Goal: Task Accomplishment & Management: Manage account settings

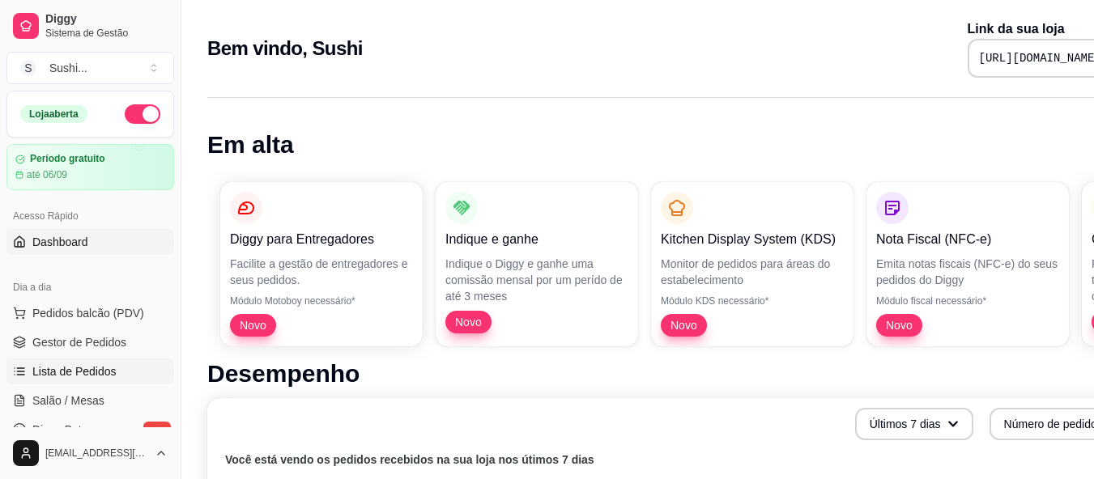
click at [87, 363] on link "Lista de Pedidos" at bounding box center [90, 372] width 168 height 26
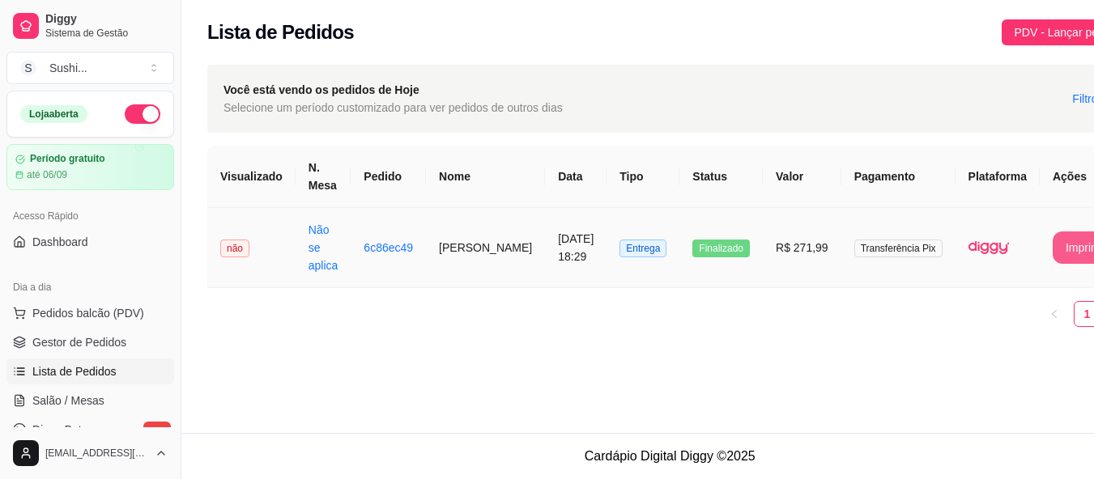
click at [1053, 244] on button "Imprimir" at bounding box center [1086, 248] width 67 height 32
click at [485, 371] on div "**********" at bounding box center [669, 216] width 976 height 433
click at [1053, 258] on button "Imprimir" at bounding box center [1086, 248] width 67 height 32
click at [1053, 245] on button "Imprimir" at bounding box center [1086, 248] width 67 height 32
click at [1053, 237] on button "Imprimir" at bounding box center [1086, 248] width 67 height 32
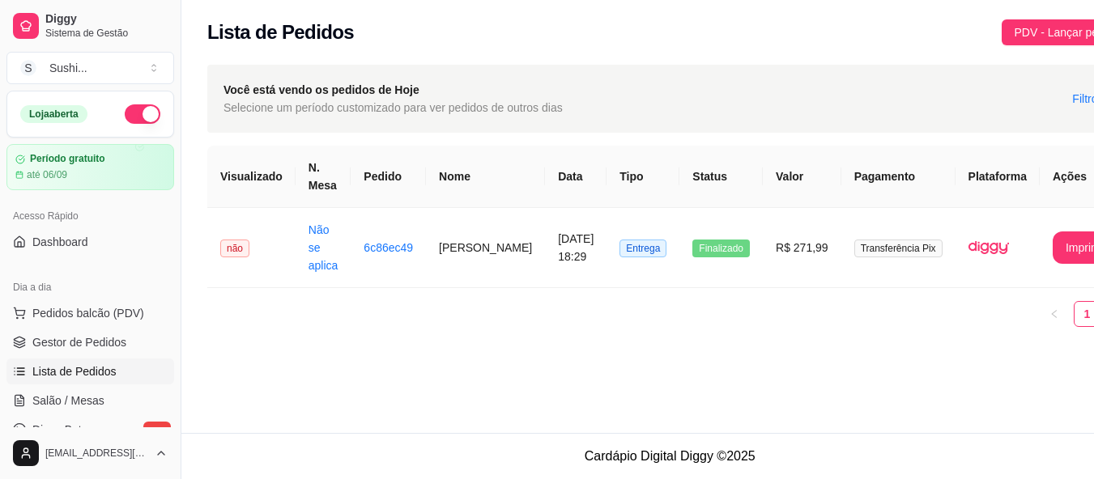
scroll to position [12, 0]
click at [1053, 233] on button "Imprimir" at bounding box center [1085, 248] width 65 height 32
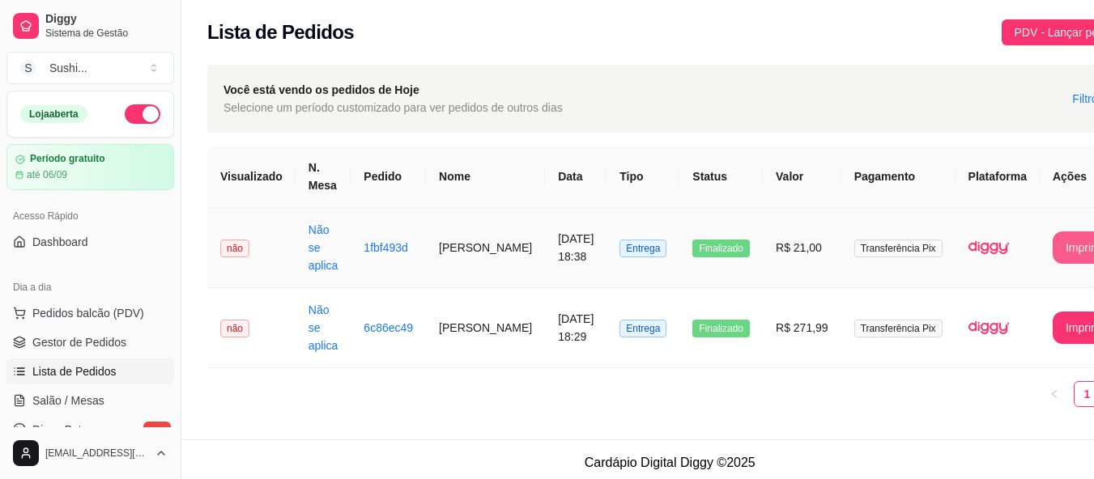
click at [1053, 254] on button "Imprimir" at bounding box center [1086, 248] width 67 height 32
click at [1053, 240] on button "Imprimir" at bounding box center [1085, 248] width 65 height 32
click at [1053, 321] on button "Imprimir" at bounding box center [1085, 329] width 65 height 32
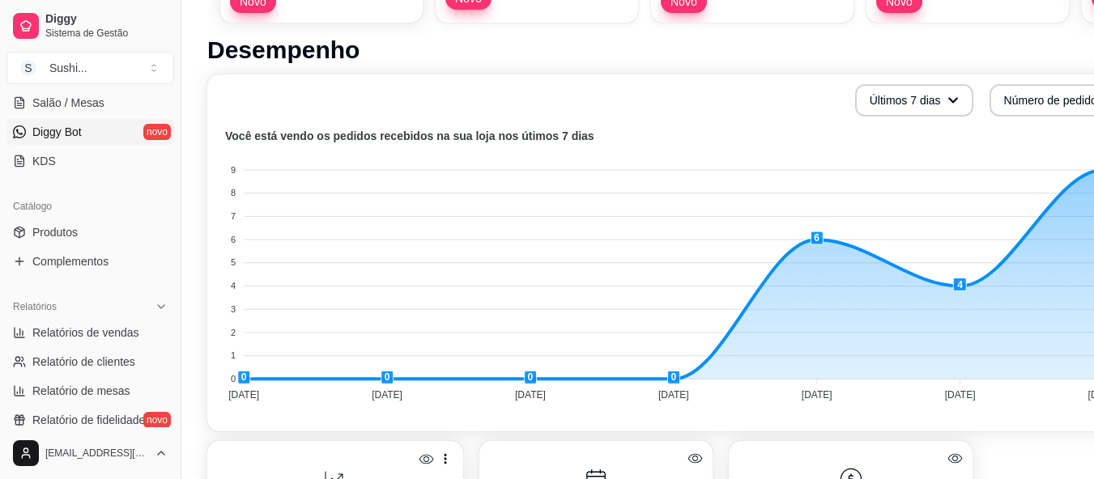
scroll to position [324, 0]
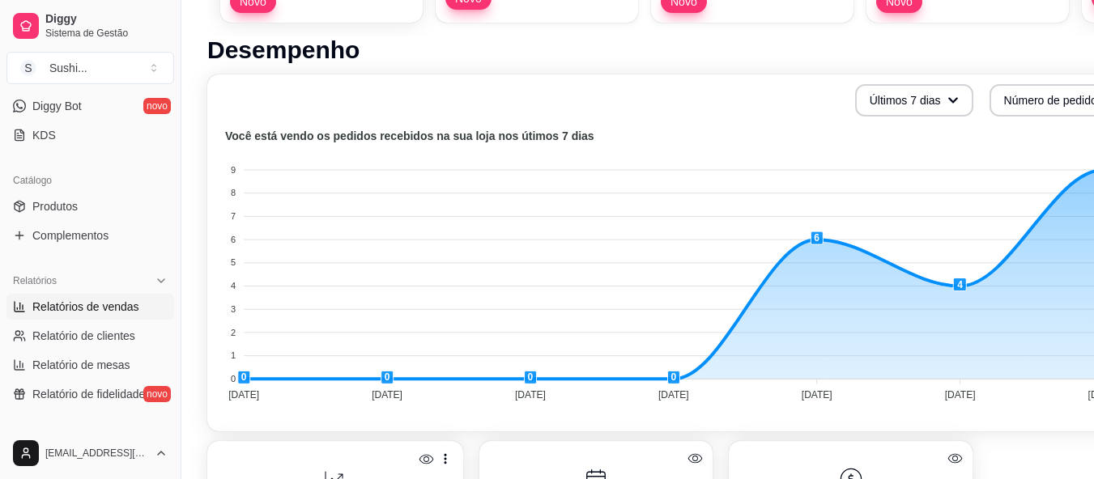
click at [81, 313] on span "Relatórios de vendas" at bounding box center [85, 307] width 107 height 16
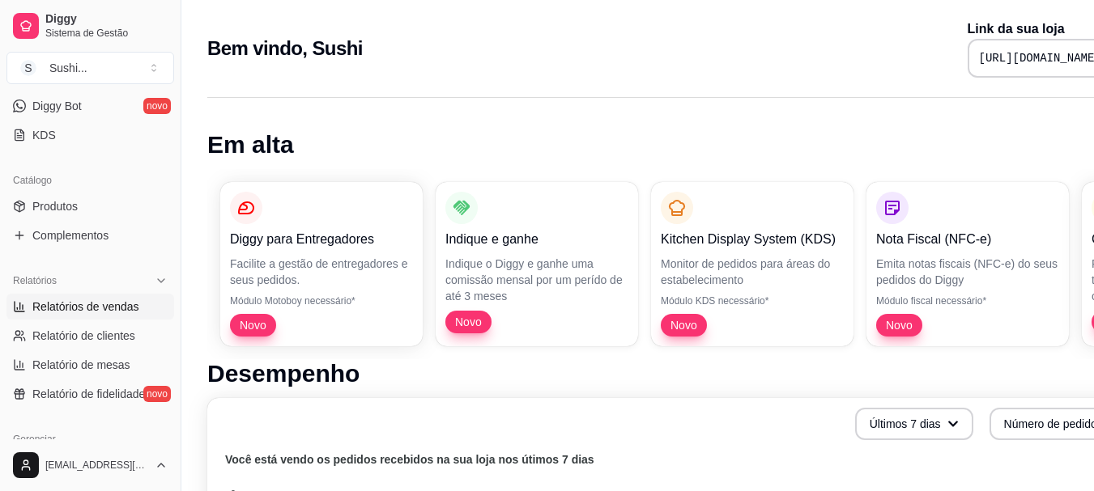
select select "ALL"
select select "0"
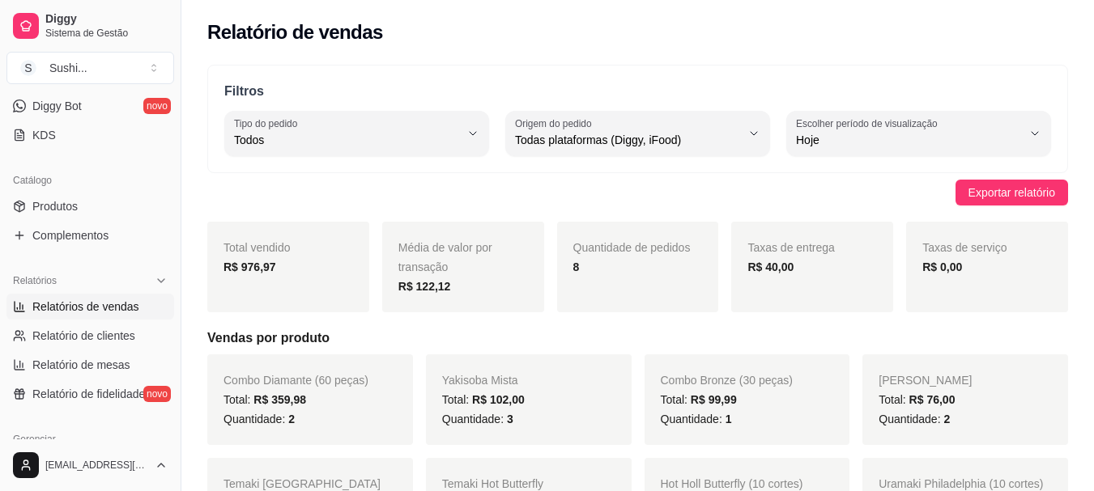
click at [81, 313] on span "Relatórios de vendas" at bounding box center [85, 307] width 107 height 16
click at [174, 328] on button "Toggle Sidebar" at bounding box center [180, 245] width 13 height 491
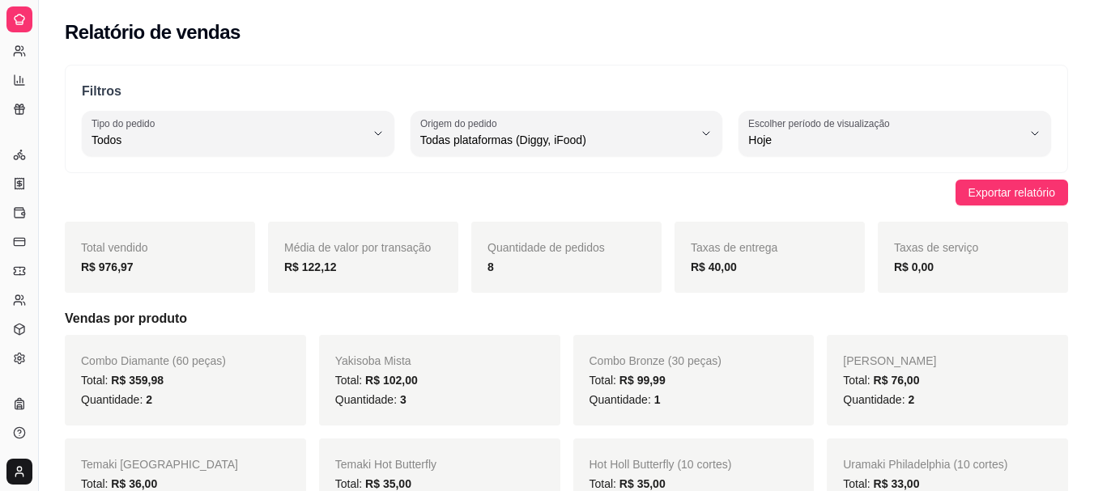
scroll to position [347, 0]
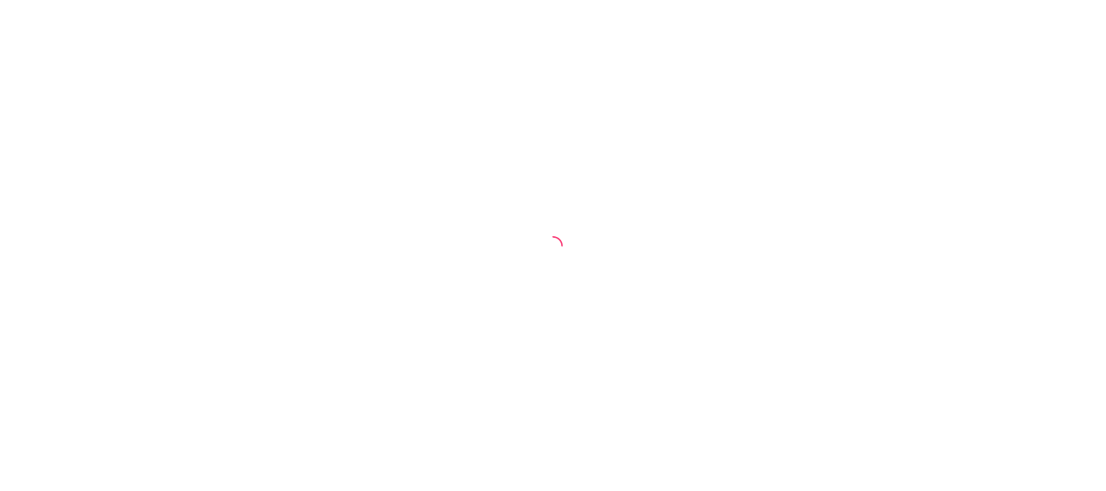
select select "ALL"
select select "0"
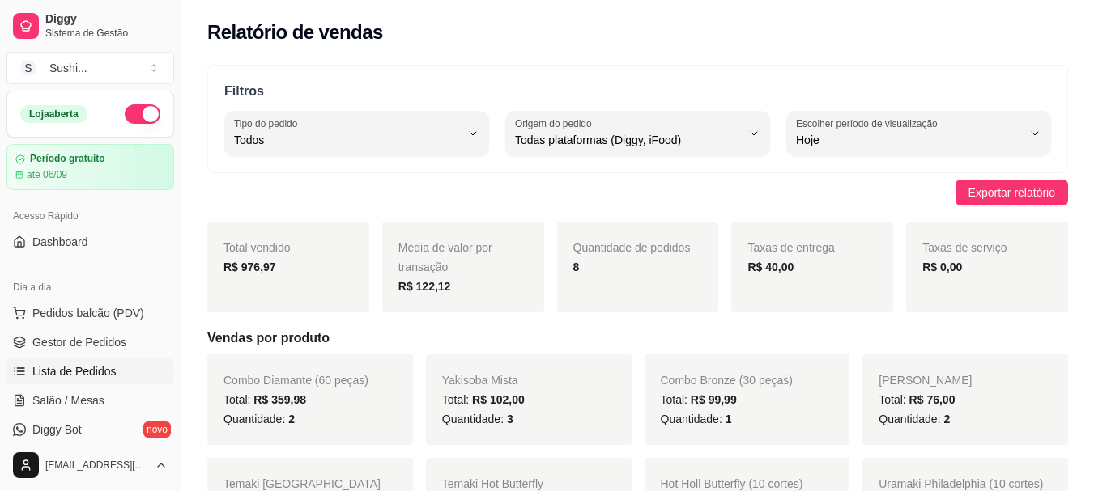
click at [81, 361] on link "Lista de Pedidos" at bounding box center [90, 372] width 168 height 26
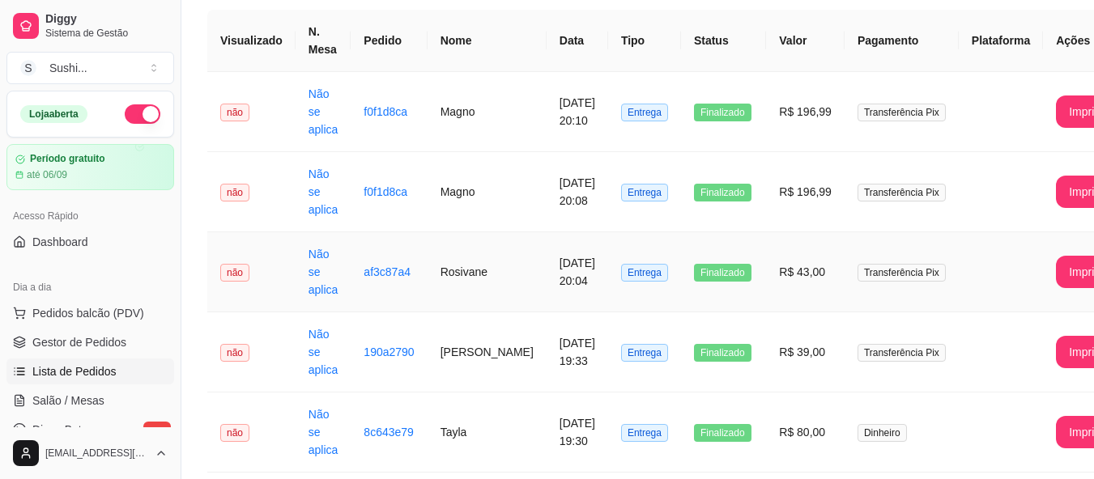
scroll to position [162, 0]
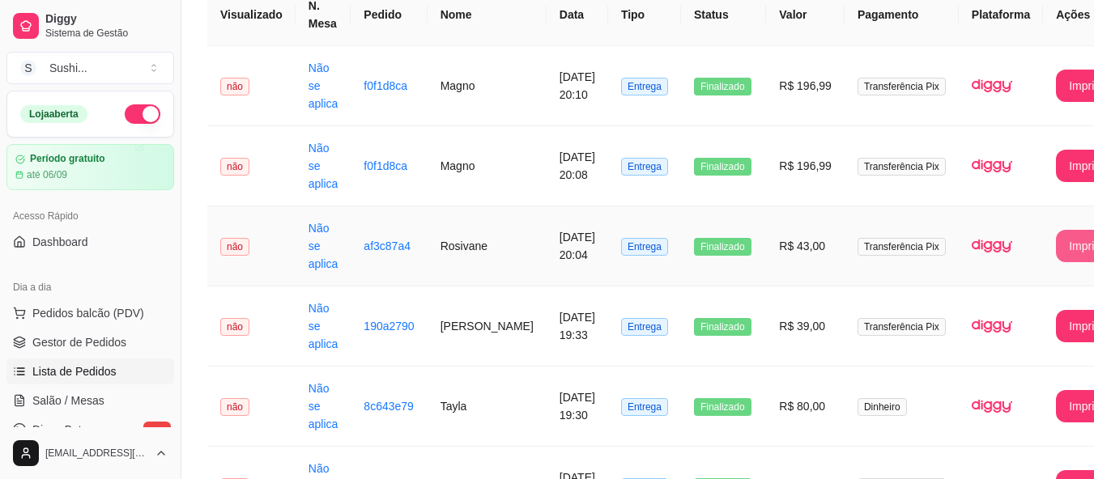
click at [1056, 239] on button "Imprimir" at bounding box center [1089, 246] width 67 height 32
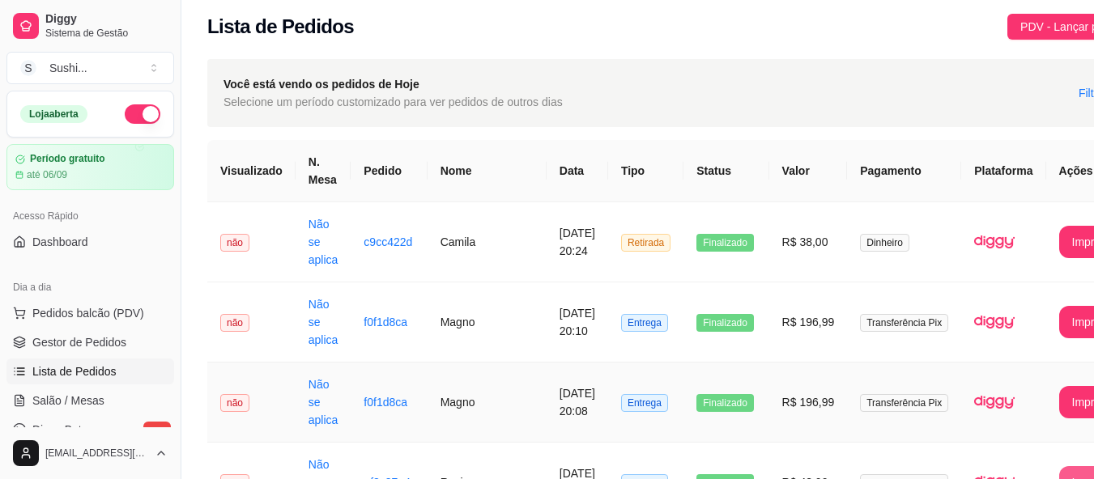
scroll to position [0, 0]
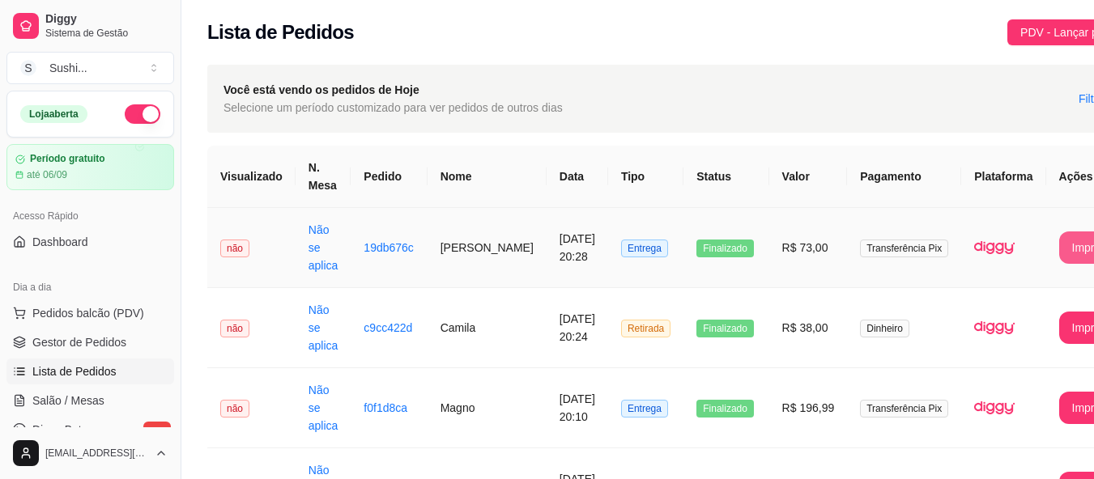
click at [1059, 258] on button "Imprimir" at bounding box center [1092, 248] width 67 height 32
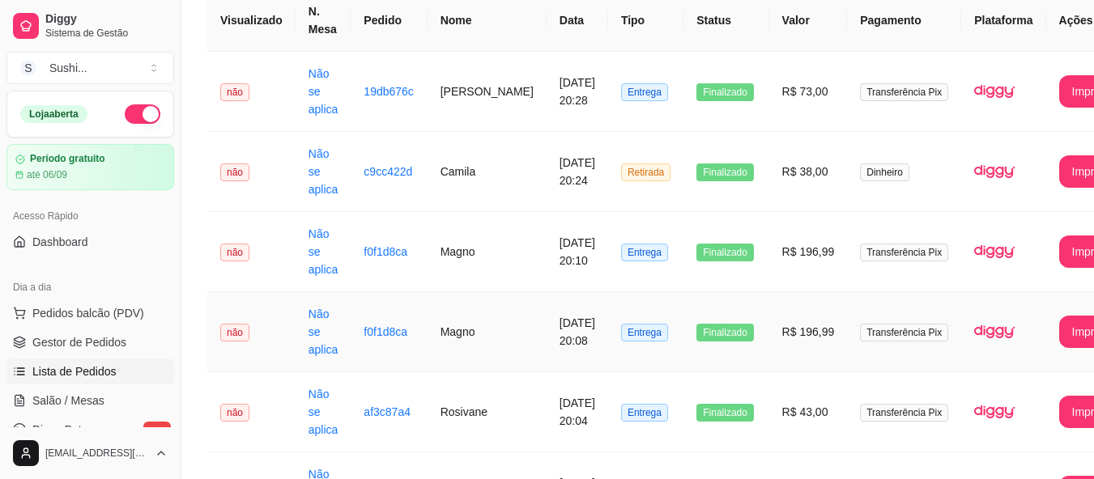
scroll to position [162, 0]
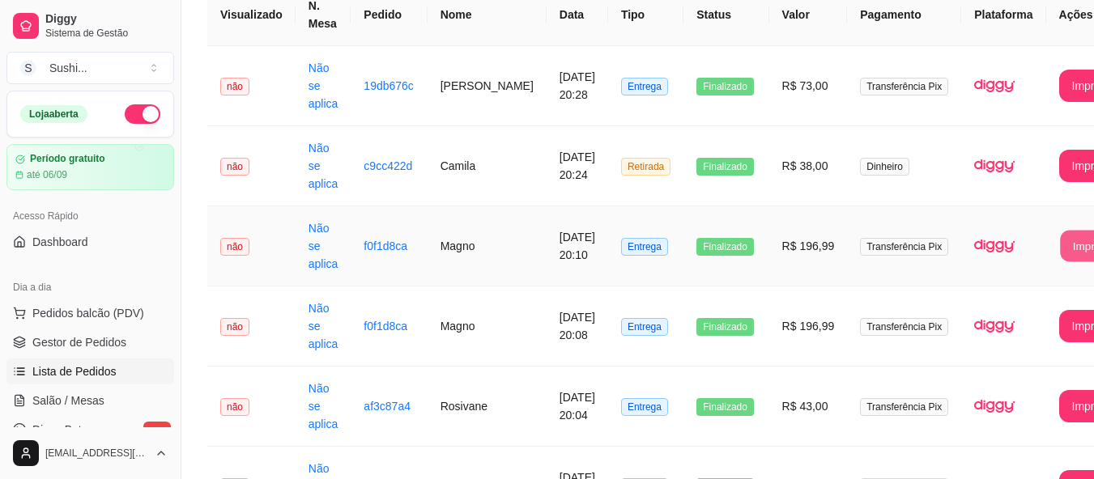
click at [1060, 249] on button "Imprimir" at bounding box center [1092, 247] width 65 height 32
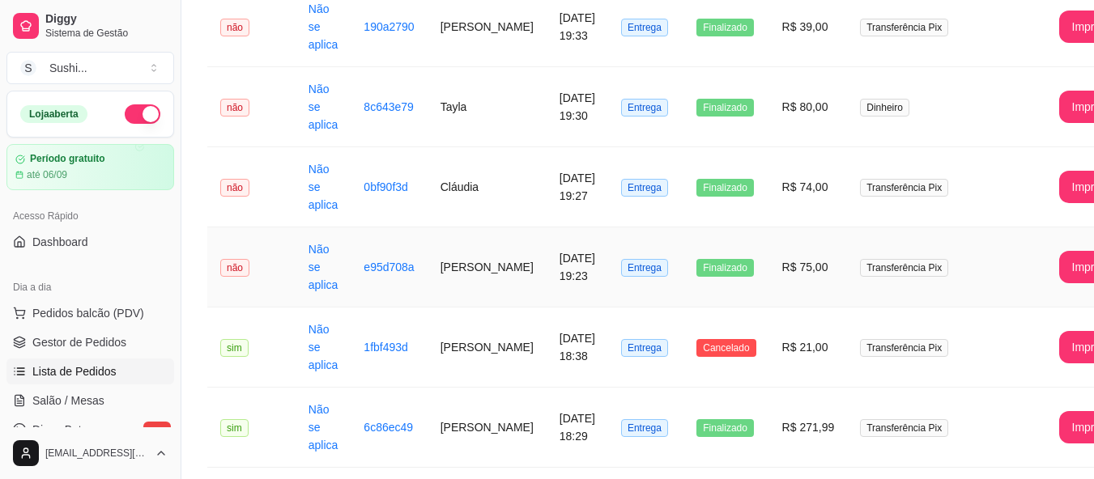
scroll to position [648, 0]
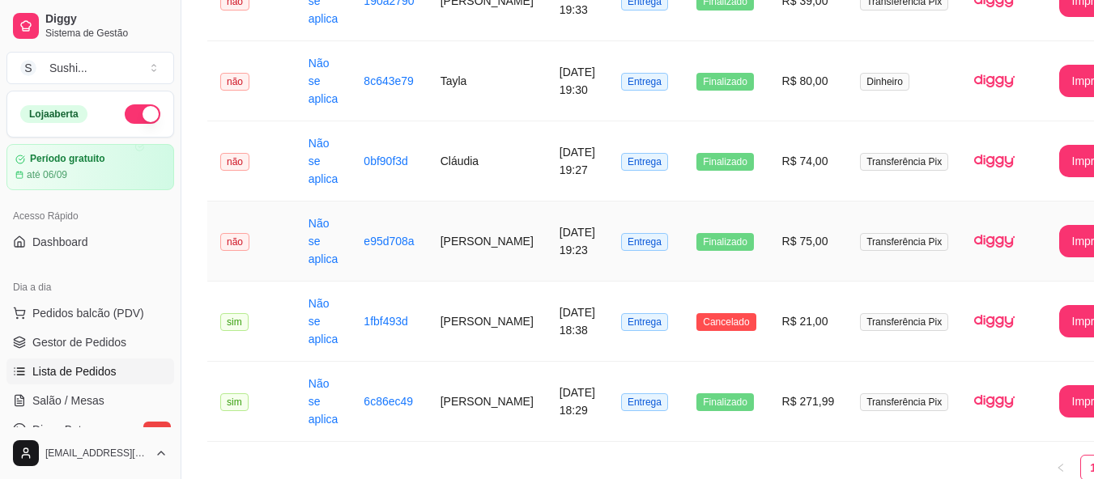
click at [236, 241] on span "não" at bounding box center [234, 242] width 29 height 18
click at [235, 233] on span "não" at bounding box center [234, 242] width 29 height 18
click at [226, 159] on span "não" at bounding box center [234, 162] width 29 height 18
click at [244, 78] on span "não" at bounding box center [234, 82] width 29 height 18
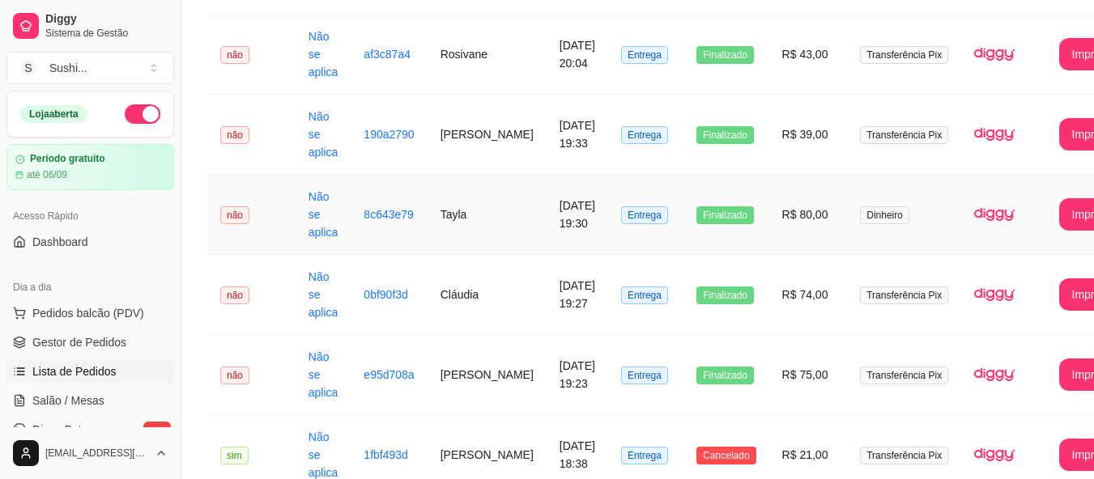
scroll to position [486, 0]
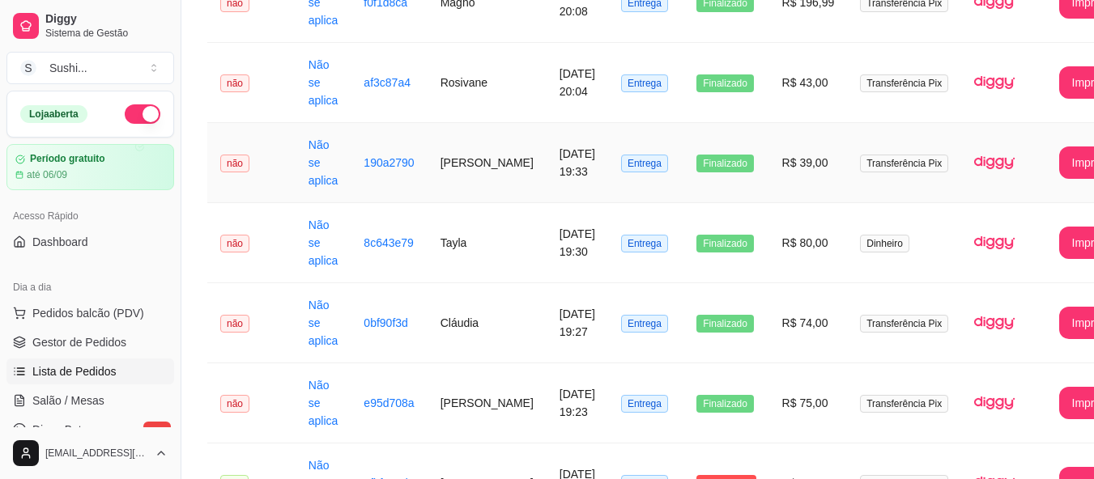
click at [233, 163] on span "não" at bounding box center [234, 164] width 29 height 18
click at [231, 86] on span "não" at bounding box center [234, 83] width 29 height 18
click at [236, 8] on span "não" at bounding box center [234, 3] width 29 height 18
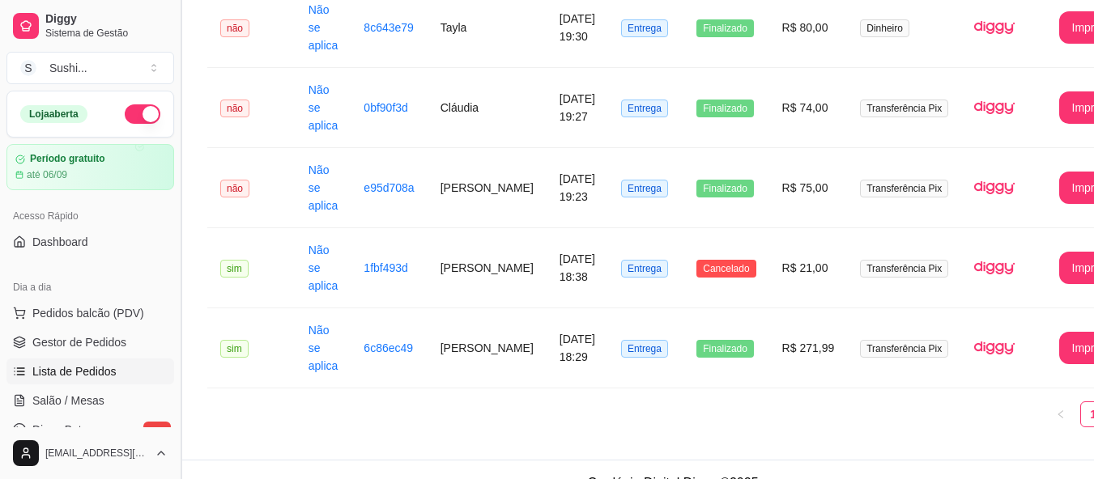
scroll to position [728, 0]
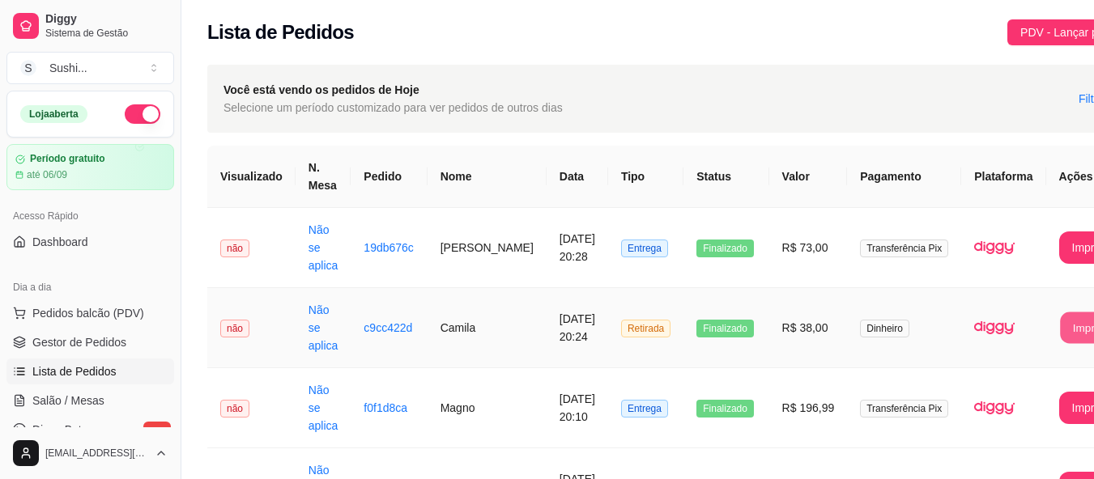
click at [1060, 338] on button "Imprimir" at bounding box center [1092, 329] width 65 height 32
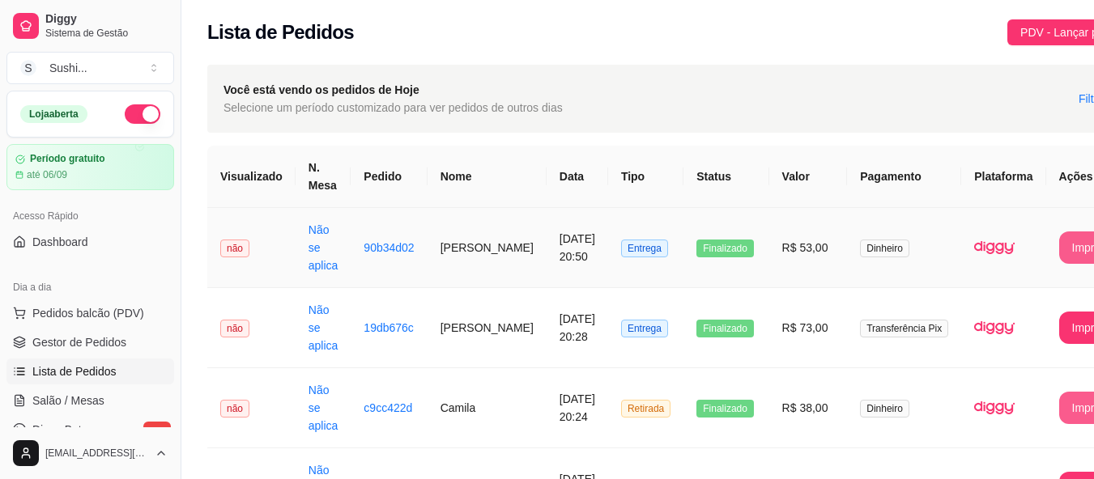
click at [1059, 238] on button "Imprimir" at bounding box center [1092, 248] width 67 height 32
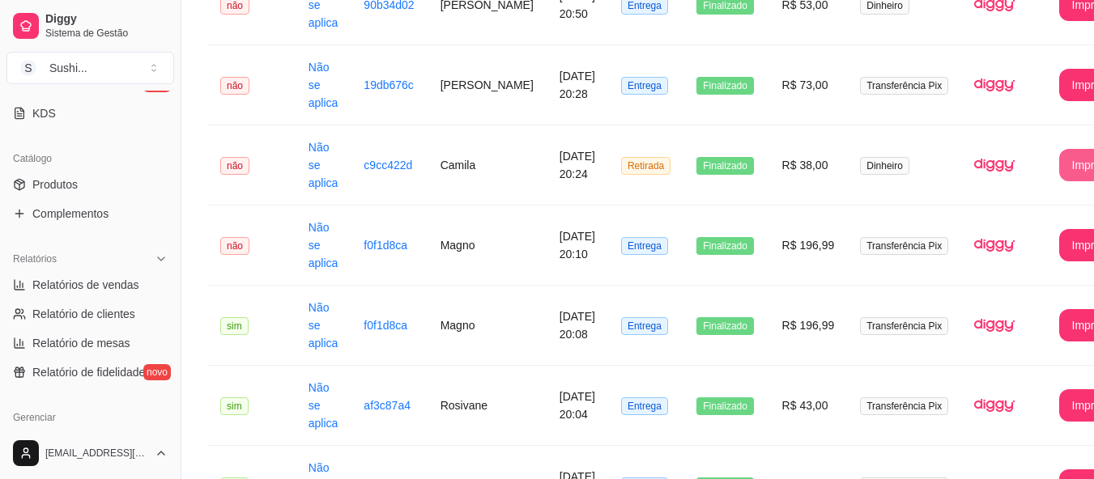
scroll to position [356, 0]
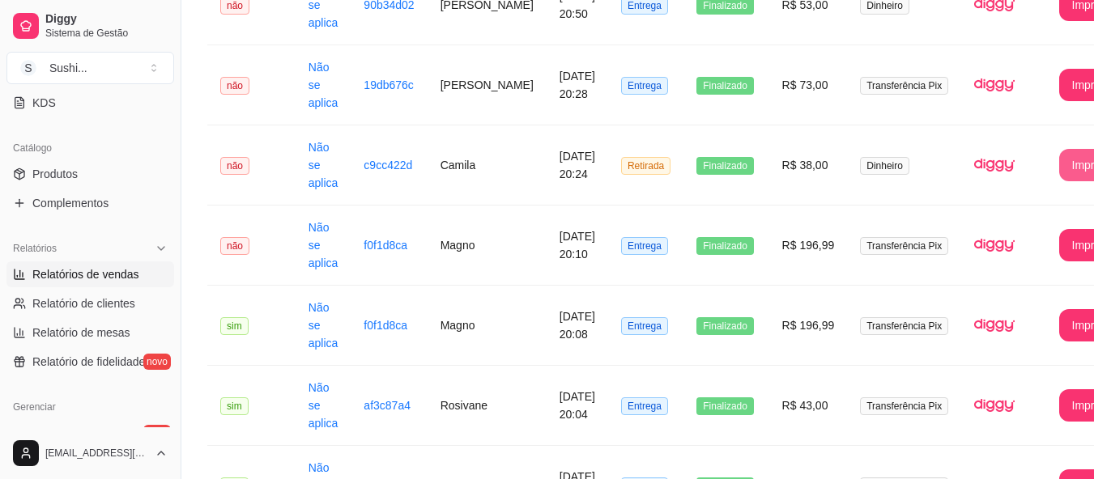
click at [80, 283] on link "Relatórios de vendas" at bounding box center [90, 275] width 168 height 26
select select "ALL"
select select "0"
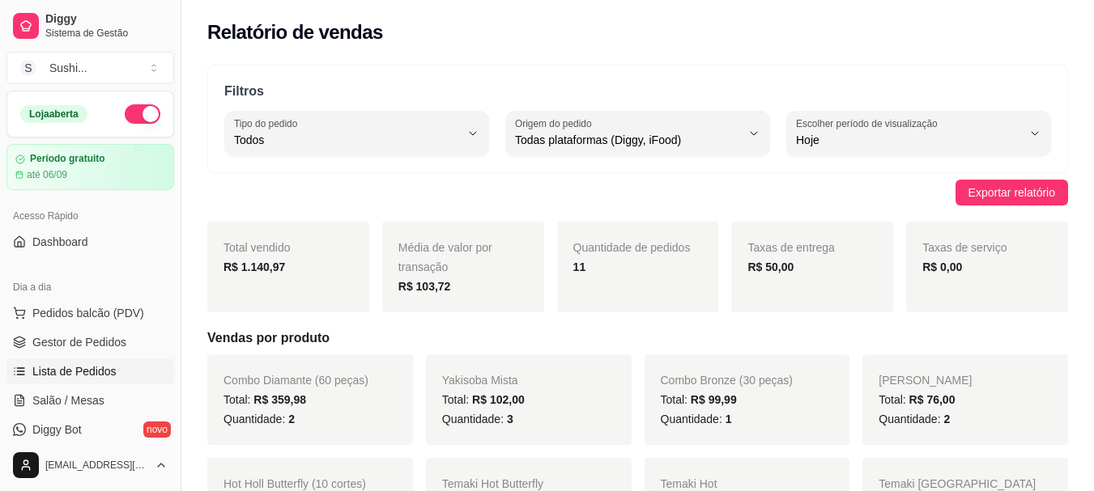
click at [78, 368] on span "Lista de Pedidos" at bounding box center [74, 372] width 84 height 16
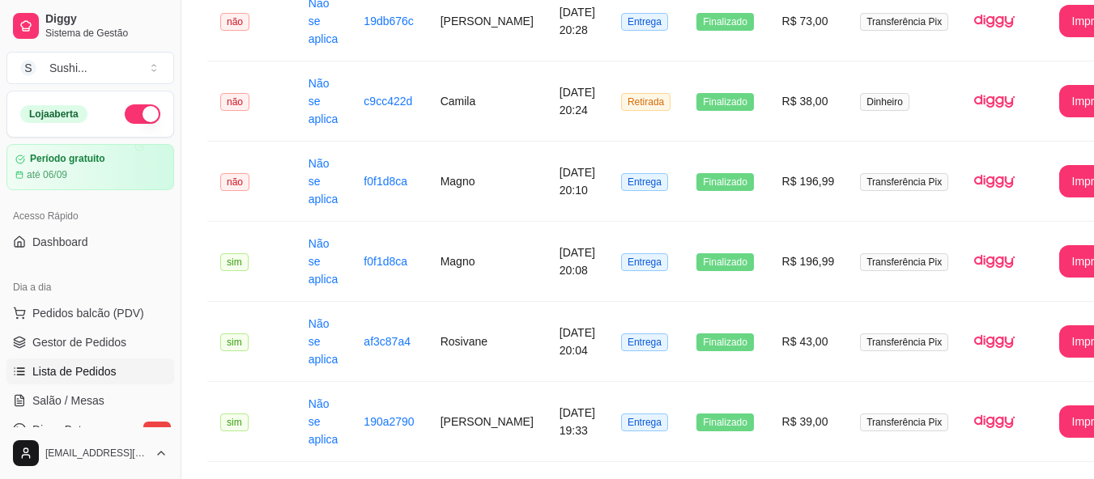
scroll to position [243, 0]
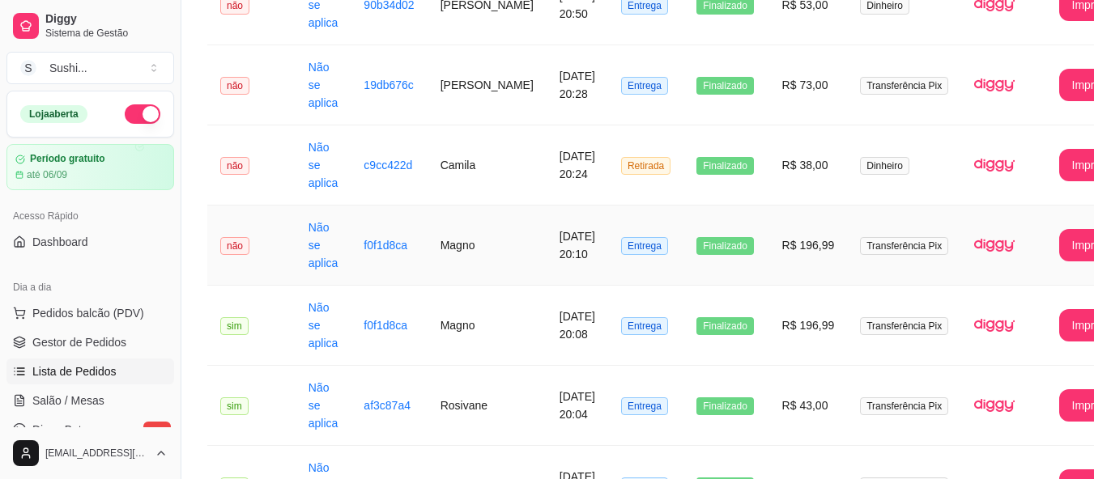
click at [246, 246] on span "não" at bounding box center [234, 246] width 29 height 18
click at [238, 166] on span "não" at bounding box center [234, 166] width 29 height 18
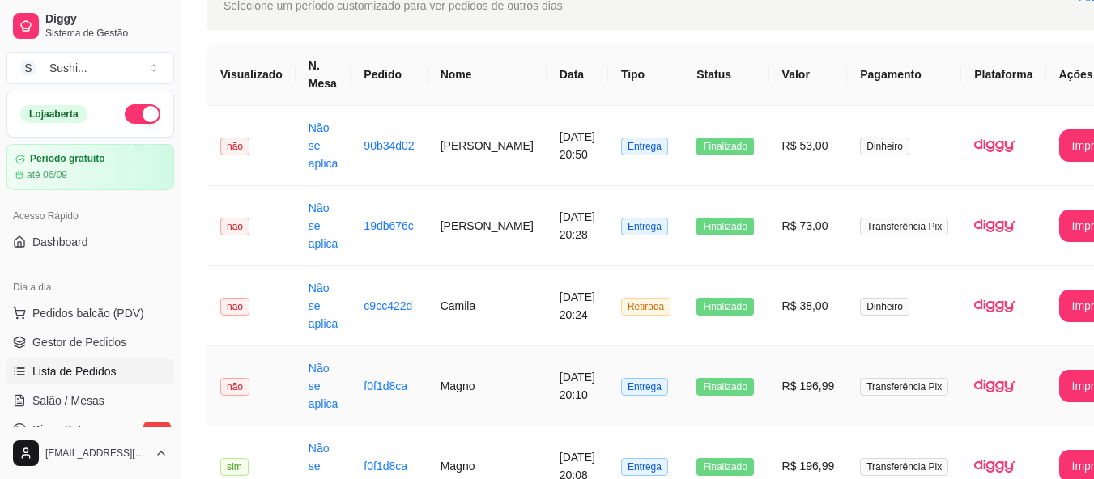
scroll to position [81, 0]
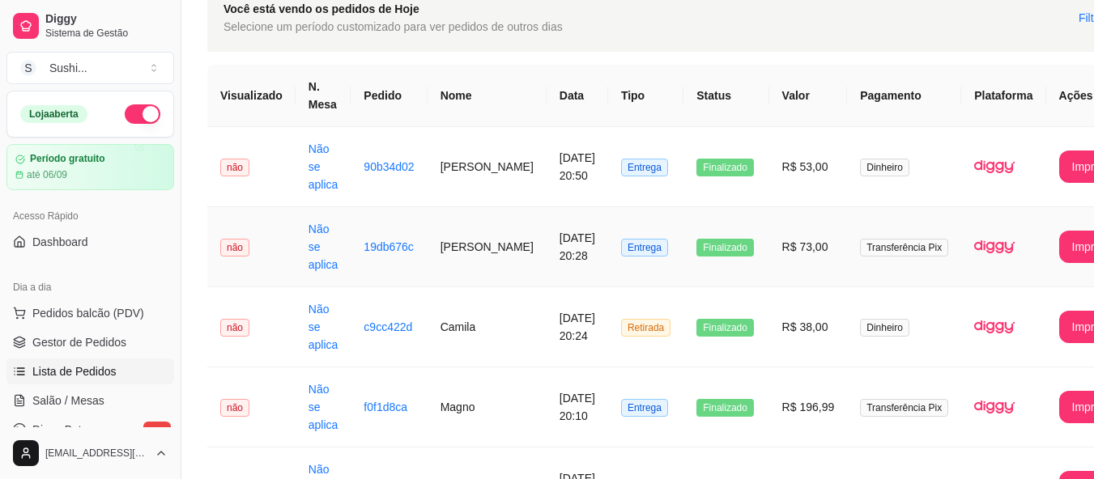
click at [232, 243] on span "não" at bounding box center [234, 248] width 29 height 18
click at [246, 167] on span "não" at bounding box center [234, 168] width 29 height 18
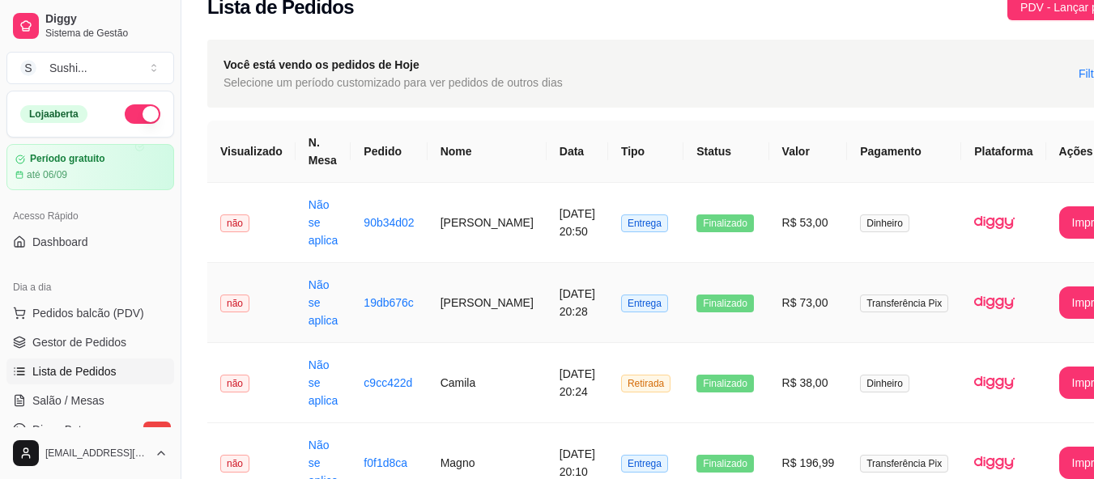
scroll to position [0, 0]
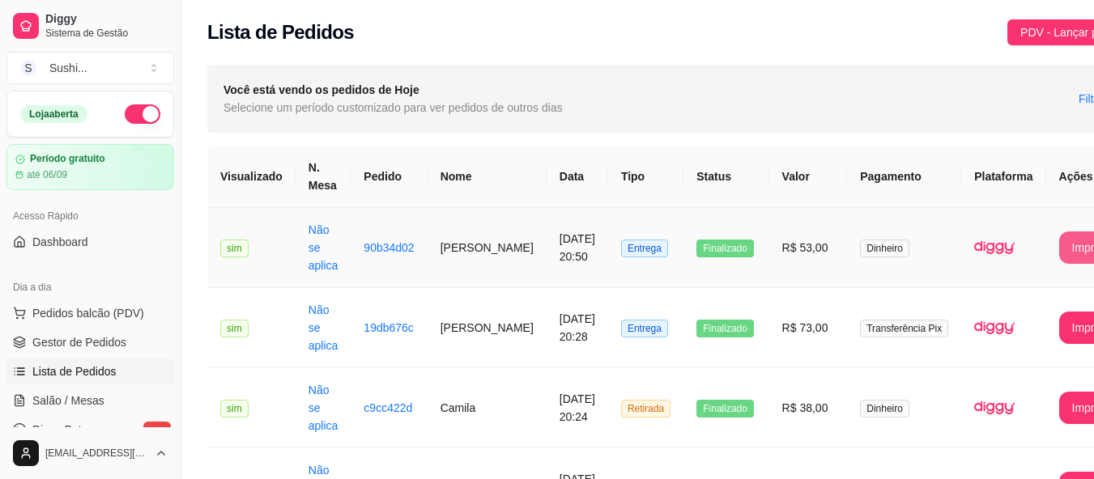
click at [1059, 236] on button "Imprimir" at bounding box center [1092, 248] width 67 height 32
click at [88, 317] on span "Pedidos balcão (PDV)" at bounding box center [88, 313] width 112 height 16
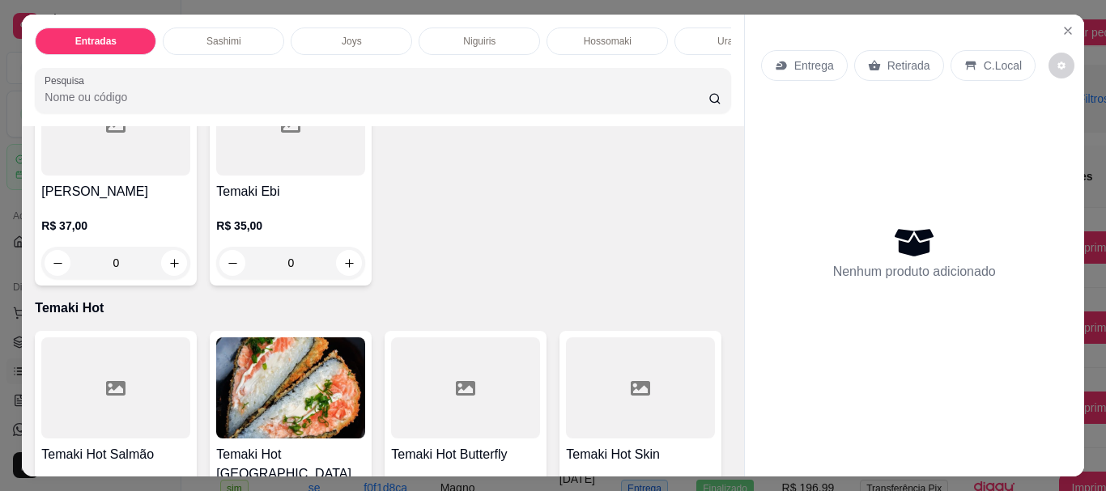
scroll to position [2591, 0]
click at [181, 269] on icon "increase-product-quantity" at bounding box center [174, 263] width 12 height 12
type input "1"
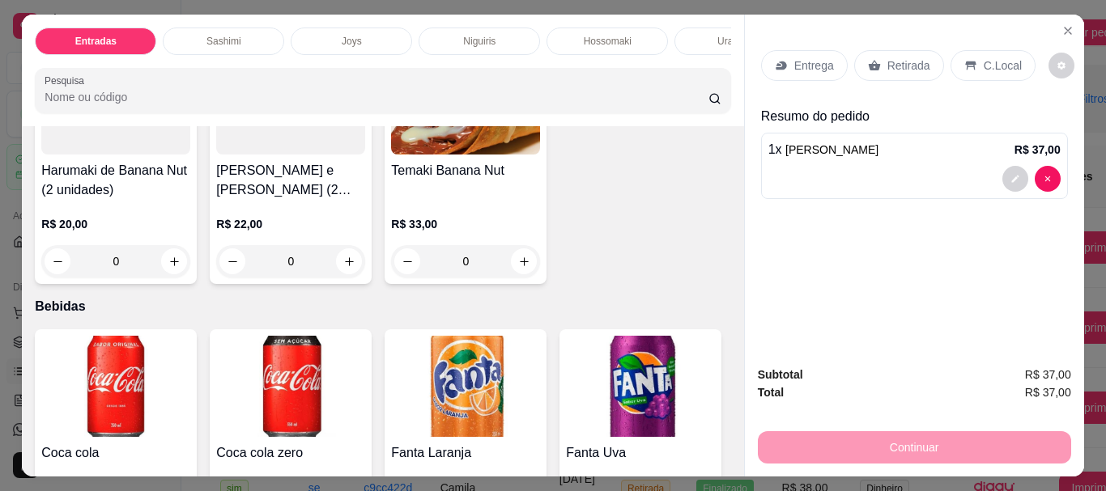
scroll to position [4777, 0]
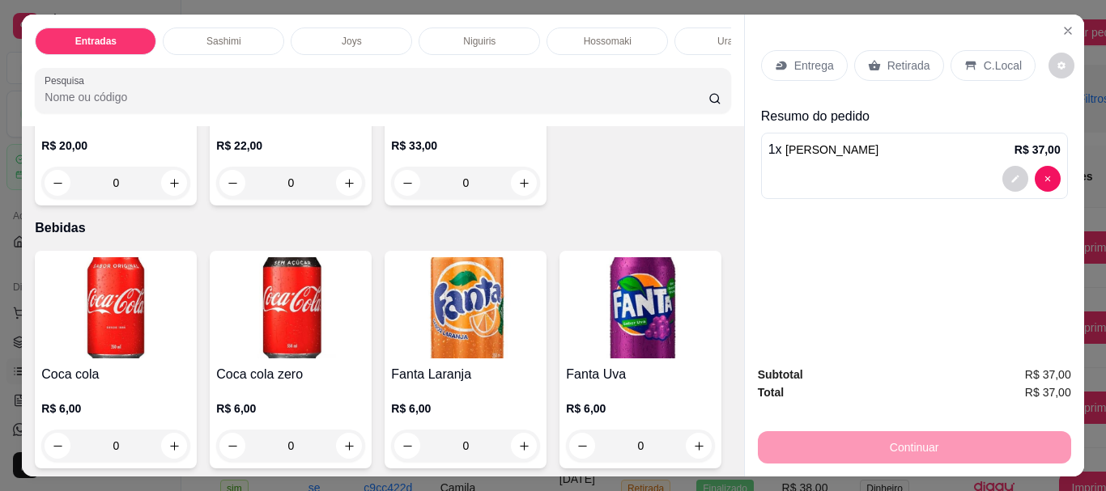
type input "1"
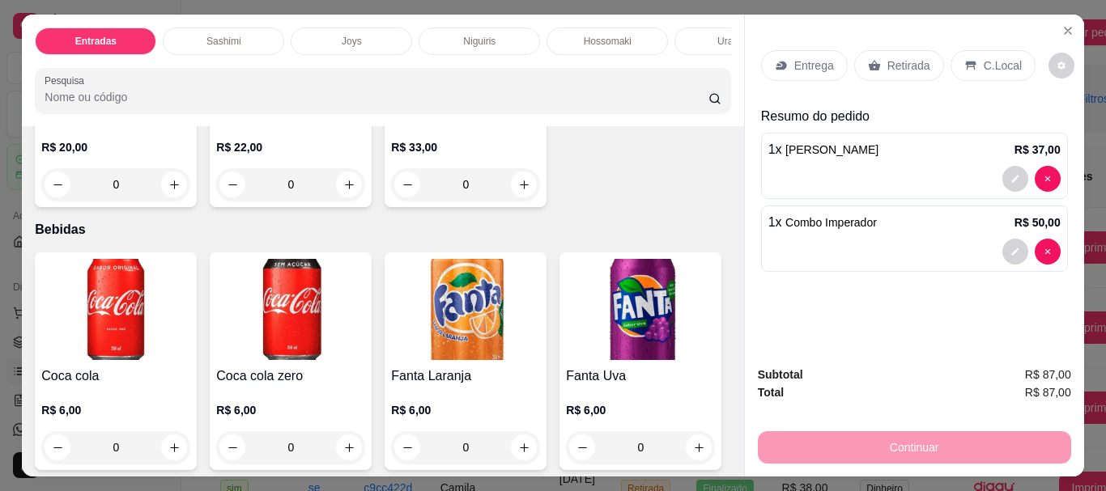
click at [892, 70] on div "Retirada" at bounding box center [899, 65] width 90 height 31
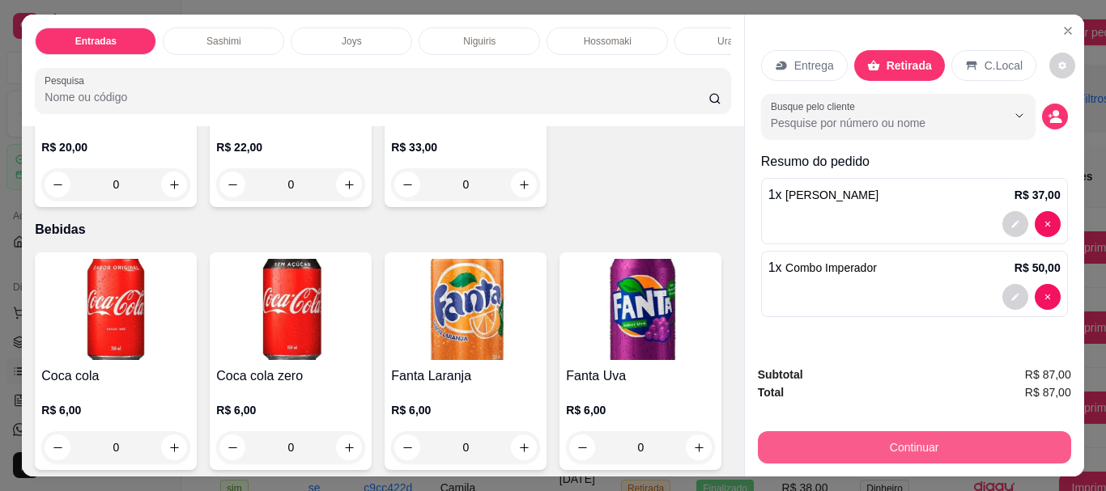
click at [836, 450] on button "Continuar" at bounding box center [914, 448] width 313 height 32
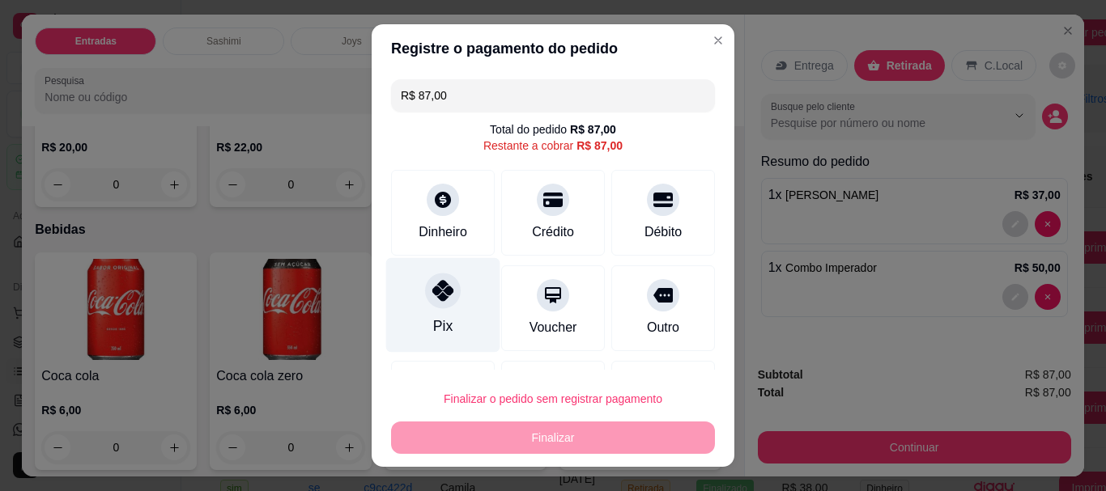
click at [459, 313] on div "Pix" at bounding box center [443, 305] width 114 height 95
type input "R$ 0,00"
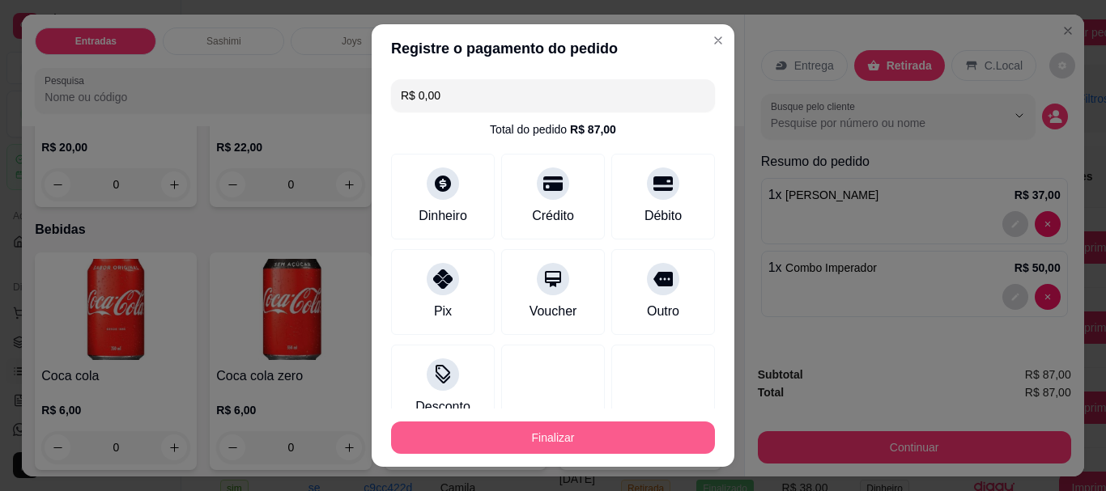
click at [528, 437] on button "Finalizar" at bounding box center [553, 438] width 324 height 32
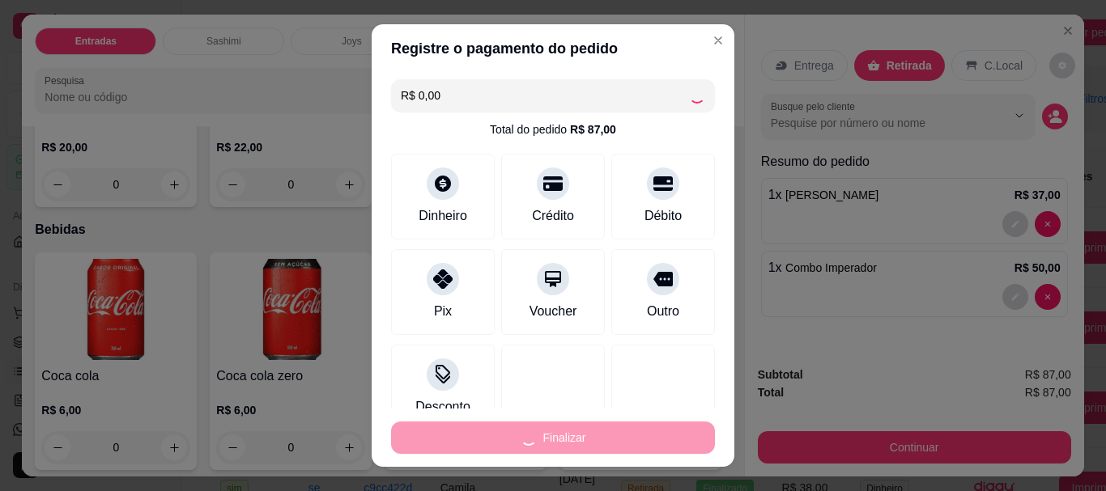
type input "0"
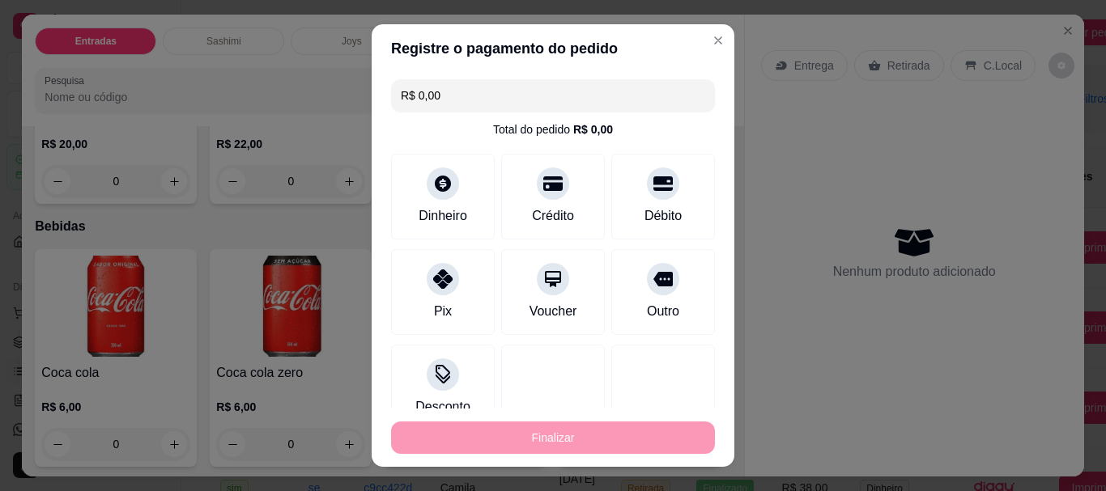
type input "-R$ 87,00"
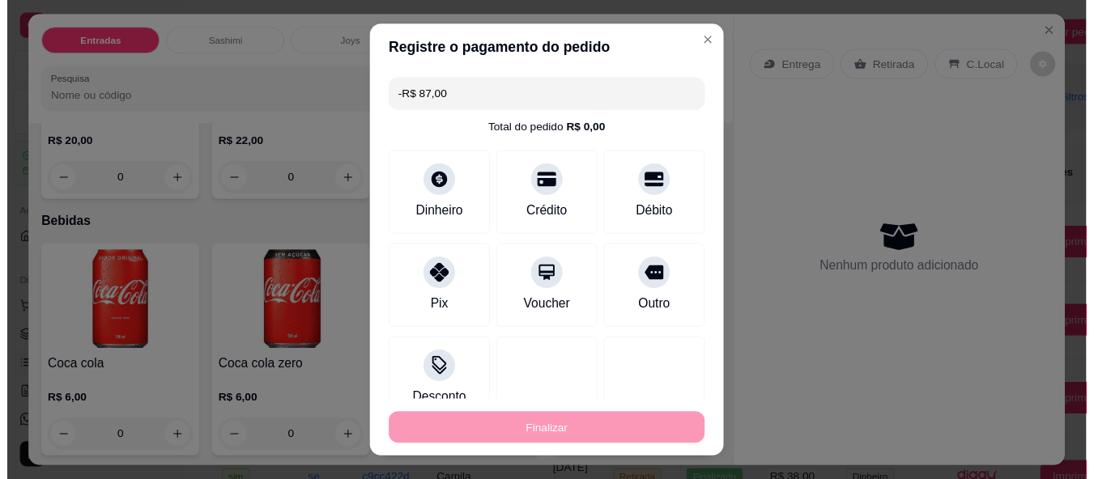
scroll to position [4775, 0]
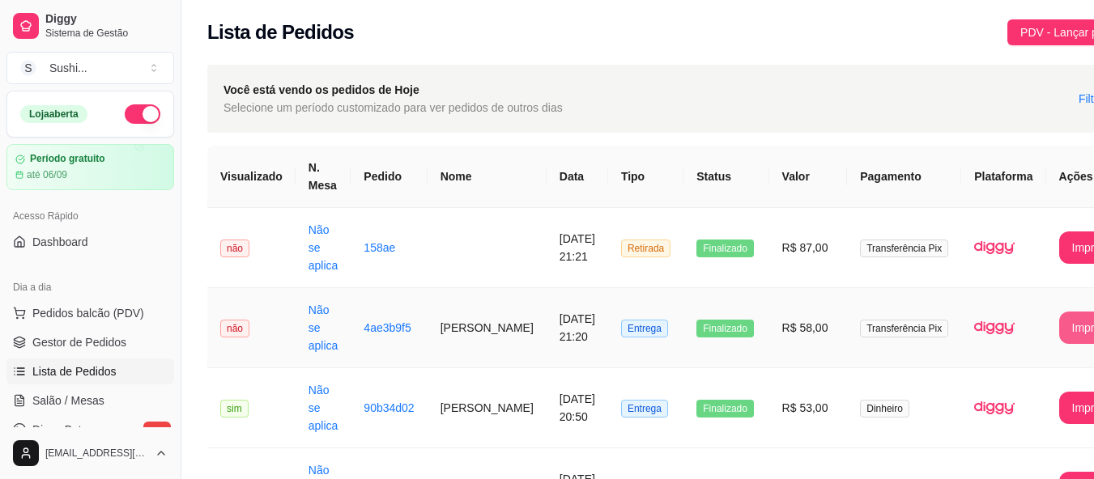
click at [1060, 314] on button "Imprimir" at bounding box center [1092, 328] width 67 height 32
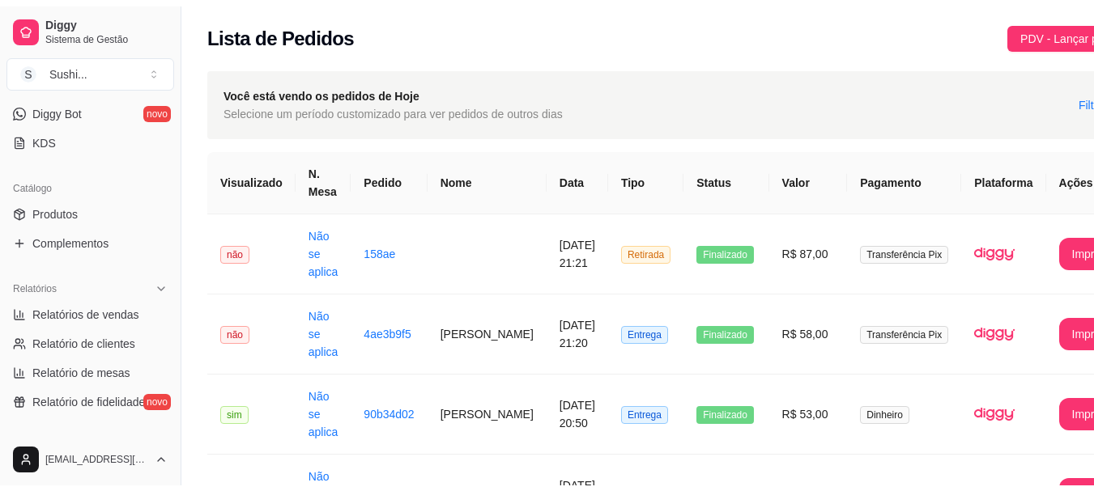
scroll to position [324, 0]
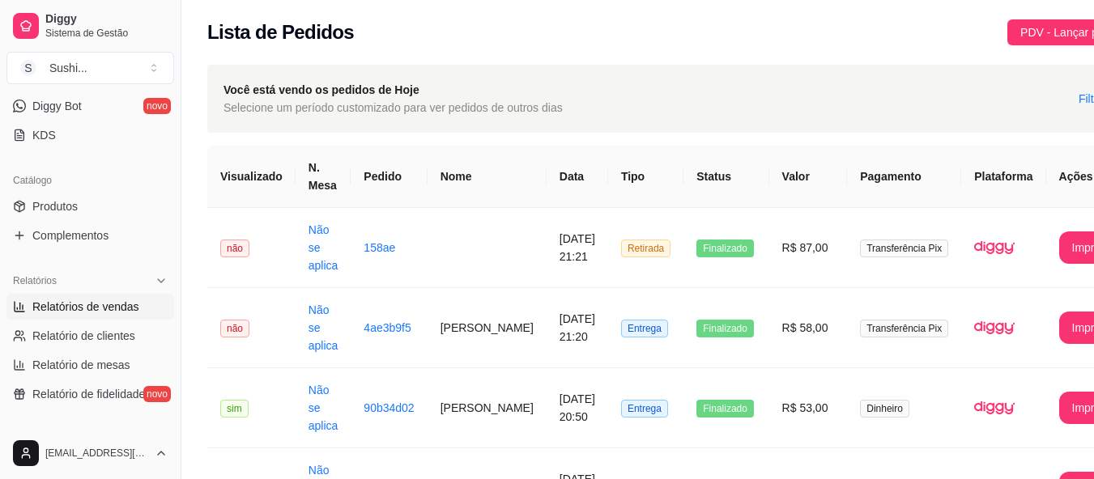
click at [92, 313] on span "Relatórios de vendas" at bounding box center [85, 307] width 107 height 16
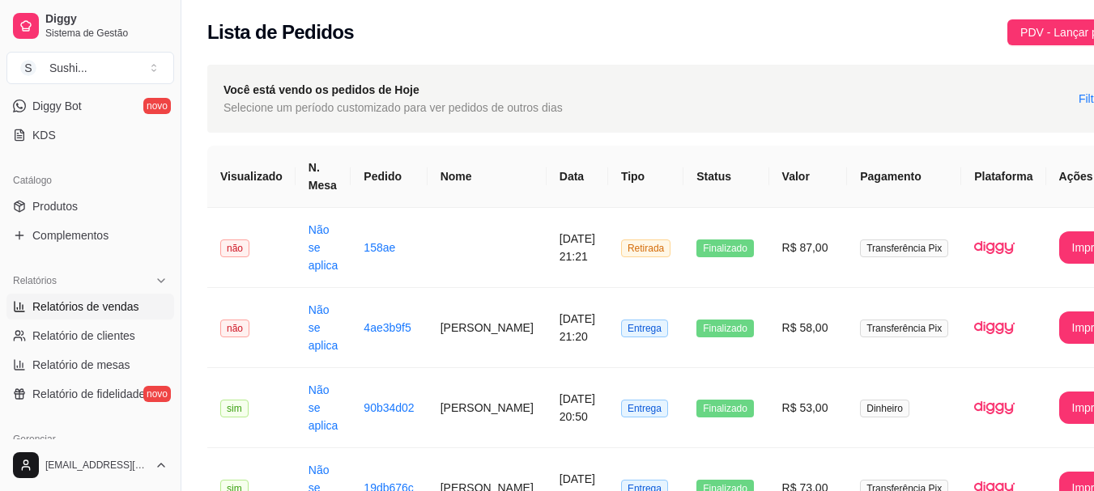
select select "ALL"
select select "0"
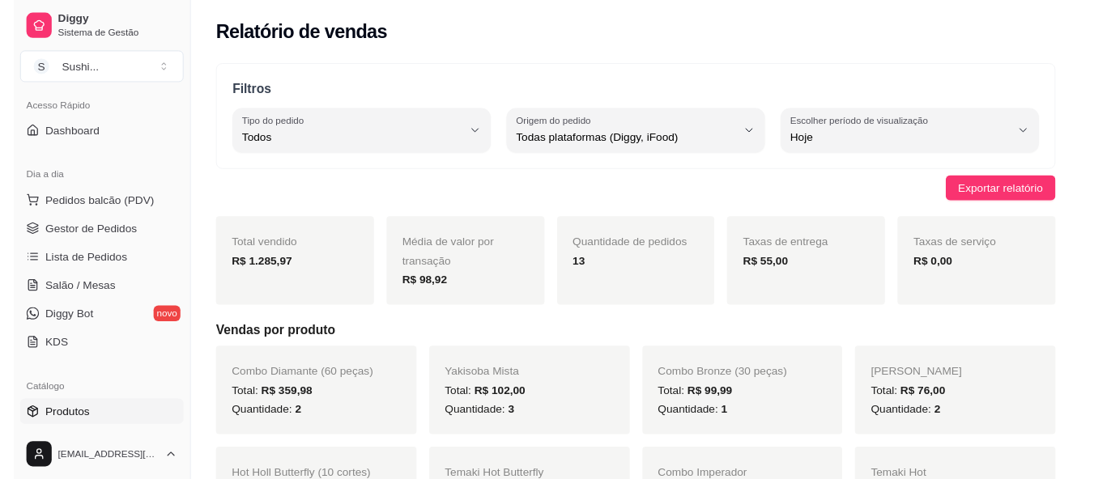
scroll to position [81, 0]
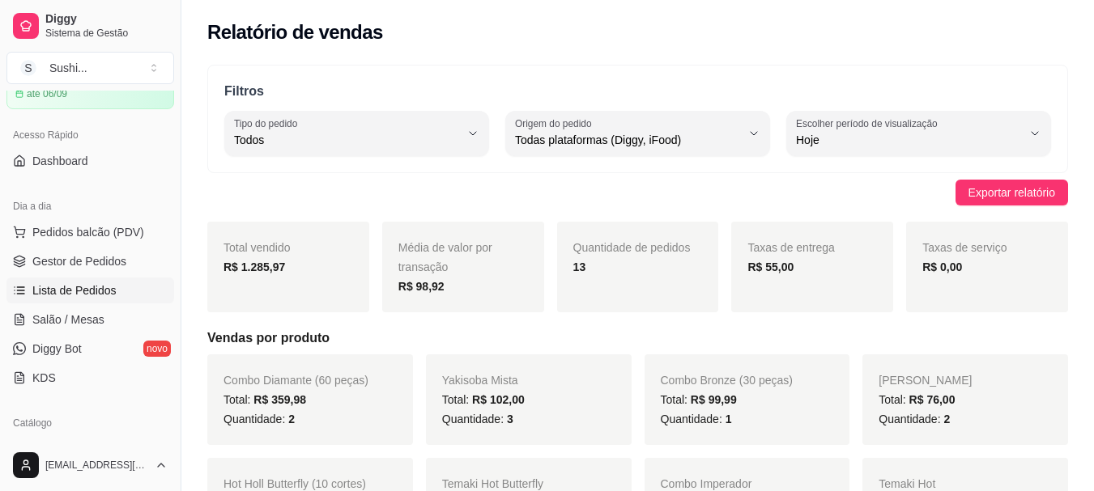
click at [70, 289] on span "Lista de Pedidos" at bounding box center [74, 291] width 84 height 16
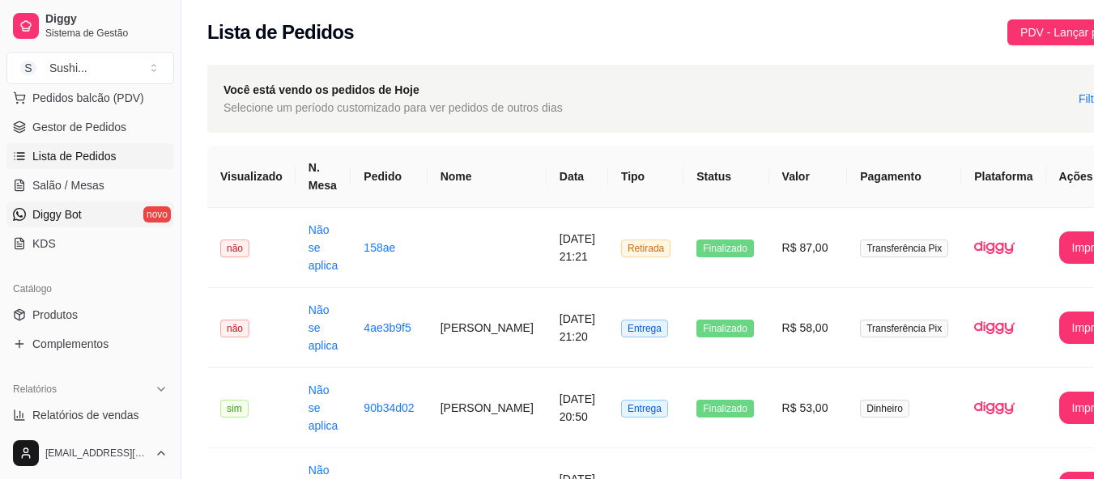
scroll to position [243, 0]
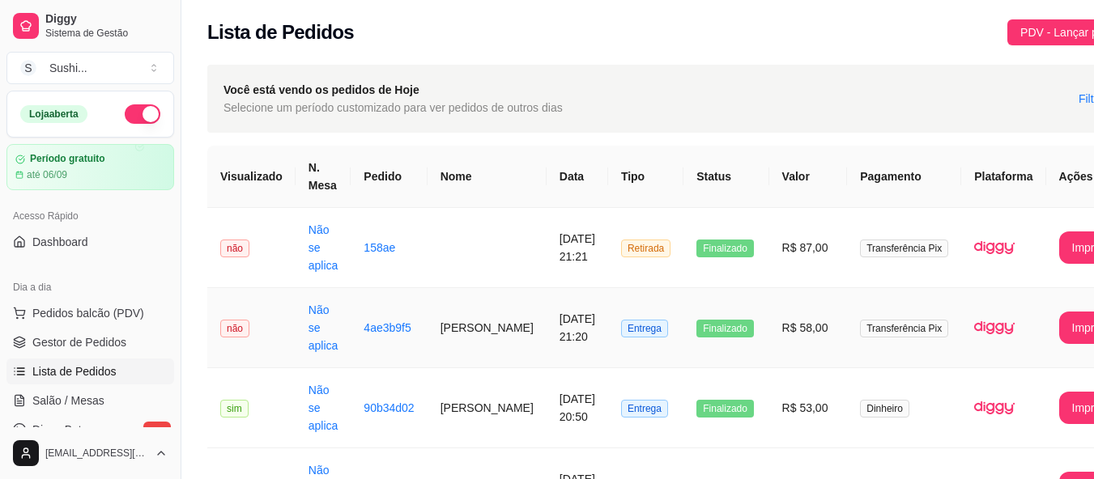
click at [233, 323] on span "não" at bounding box center [234, 329] width 29 height 18
click at [236, 330] on span "não" at bounding box center [234, 329] width 29 height 18
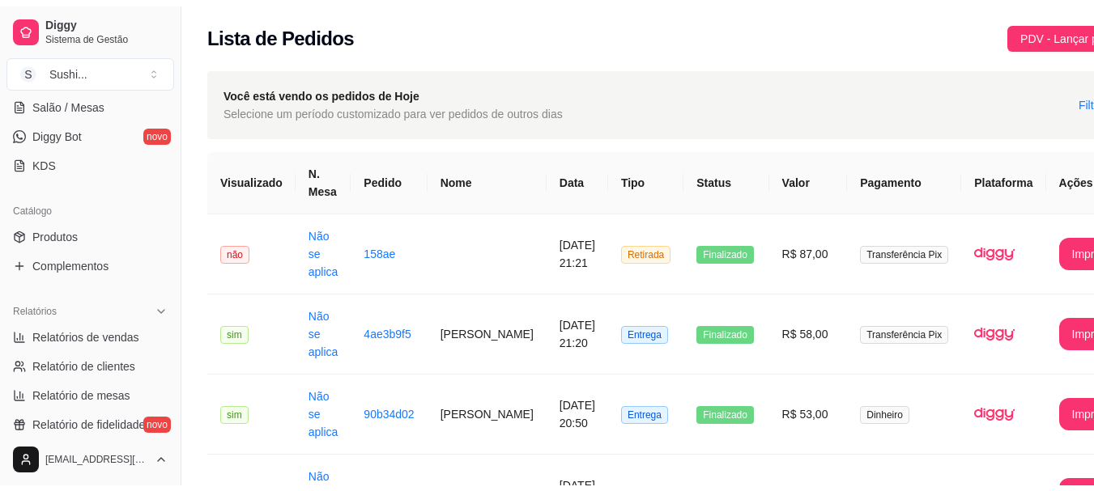
scroll to position [324, 0]
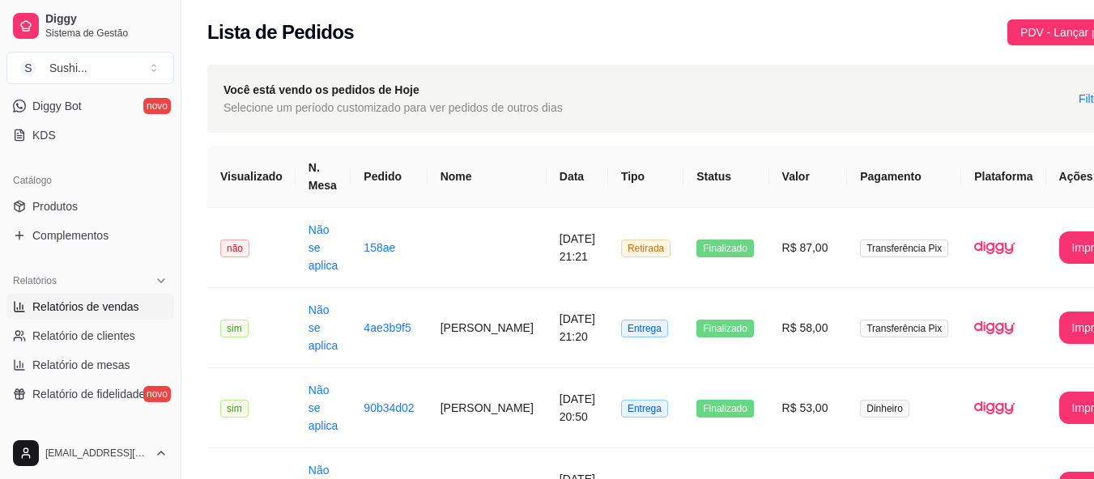
click at [104, 305] on span "Relatórios de vendas" at bounding box center [85, 307] width 107 height 16
select select "ALL"
select select "0"
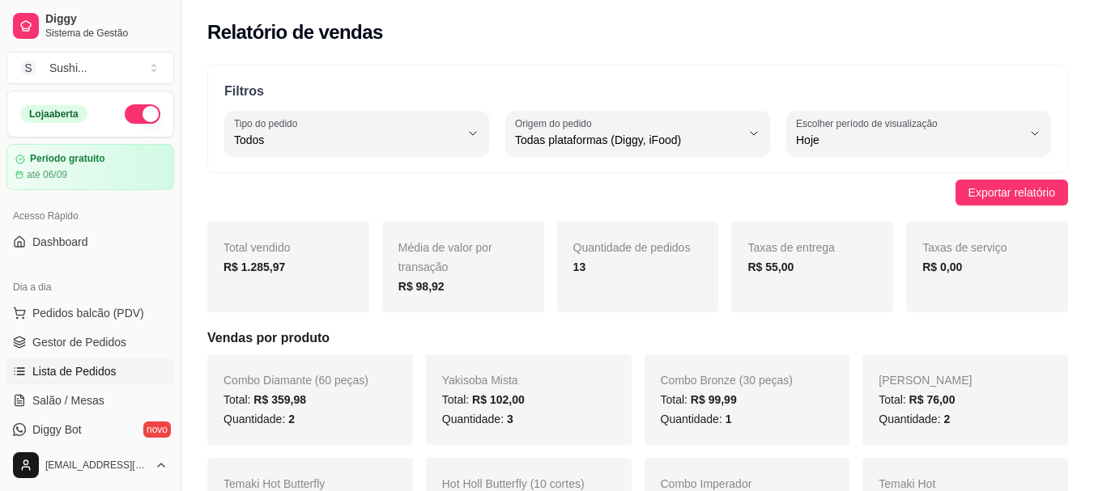
click at [103, 363] on link "Lista de Pedidos" at bounding box center [90, 372] width 168 height 26
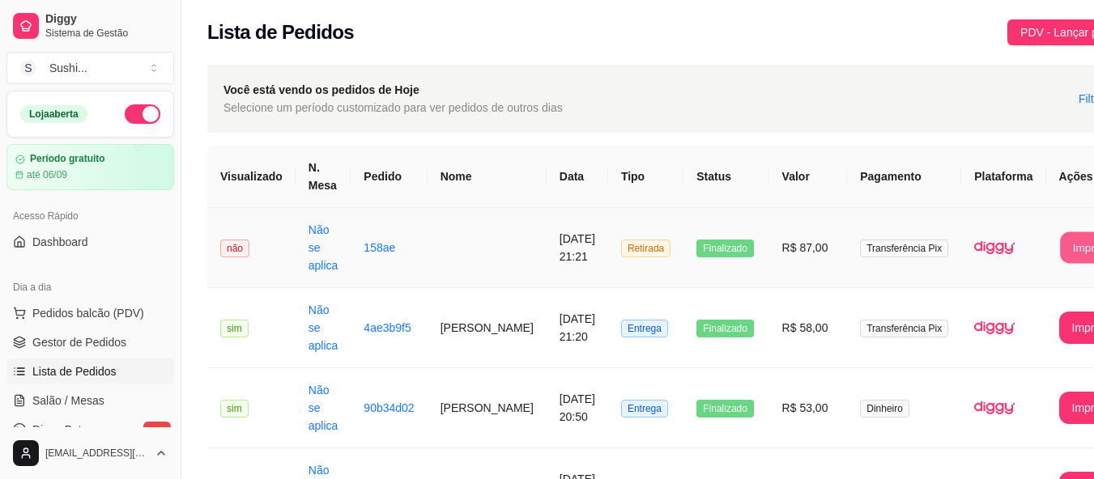
click at [1061, 249] on button "Imprimir" at bounding box center [1092, 248] width 65 height 32
click at [100, 315] on span "Pedidos balcão (PDV)" at bounding box center [88, 313] width 112 height 16
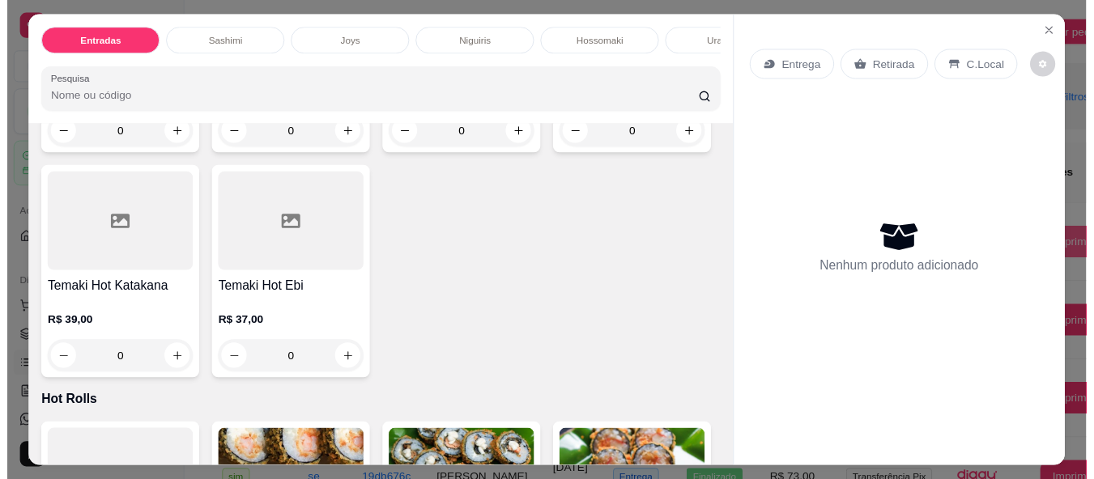
scroll to position [2996, 0]
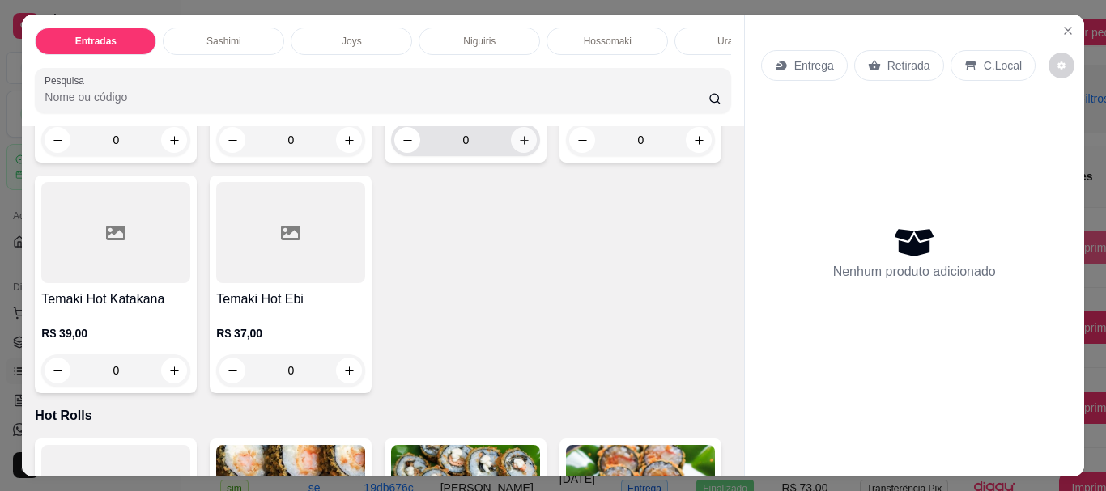
click at [516, 153] on button "increase-product-quantity" at bounding box center [524, 140] width 26 height 26
type input "1"
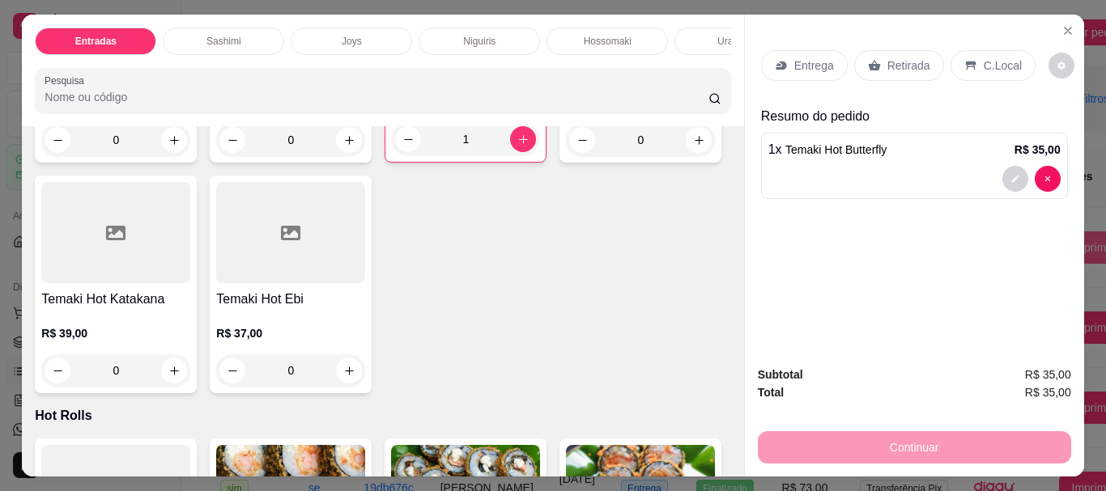
click at [897, 70] on div "Retirada" at bounding box center [899, 65] width 90 height 31
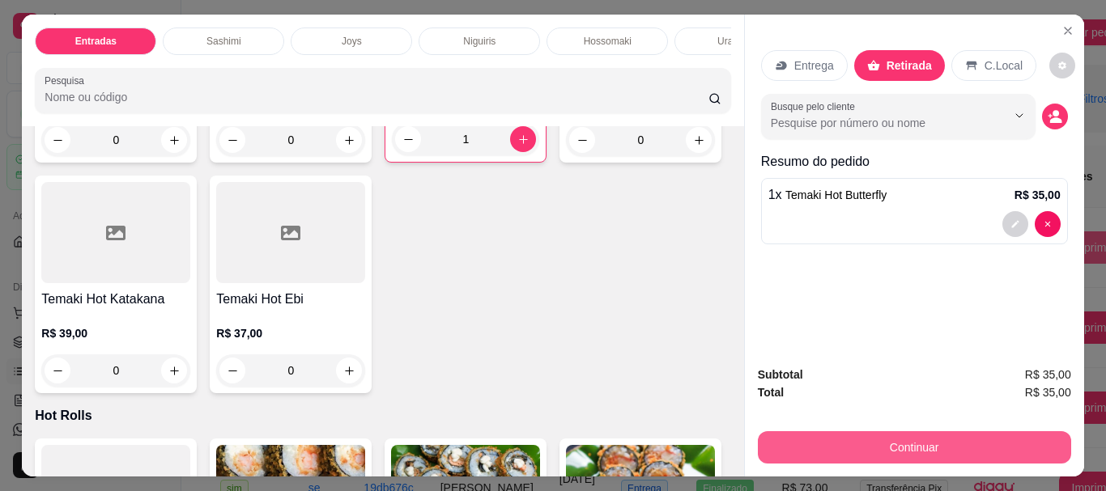
click at [937, 433] on button "Continuar" at bounding box center [914, 448] width 313 height 32
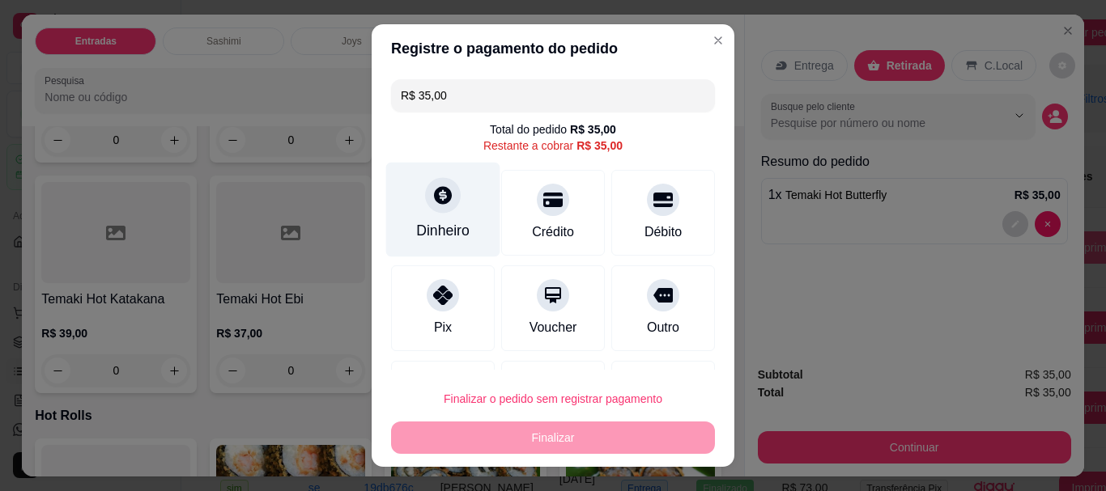
click at [457, 227] on div "Dinheiro" at bounding box center [442, 231] width 53 height 21
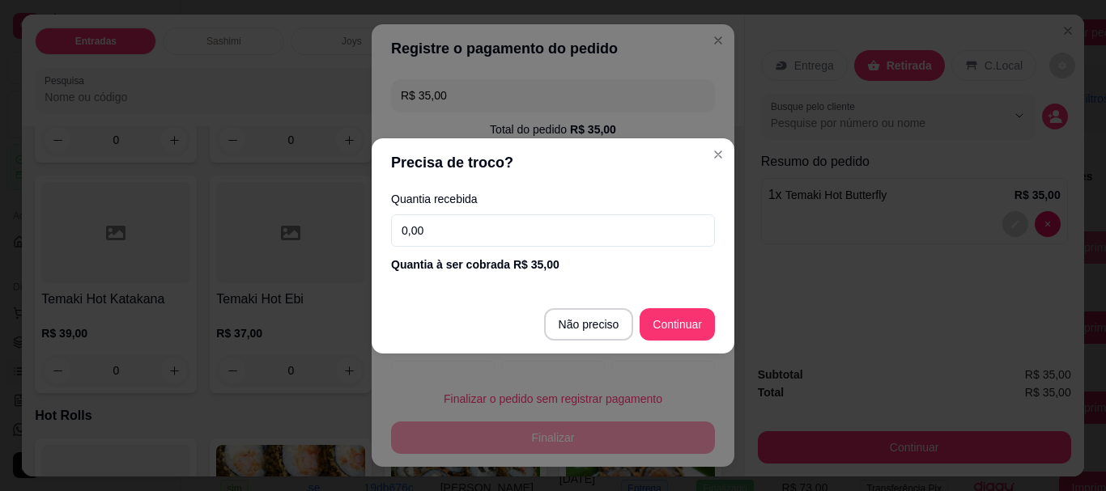
click at [522, 241] on input "0,00" at bounding box center [553, 231] width 324 height 32
type input "35,00"
type input "R$ 0,00"
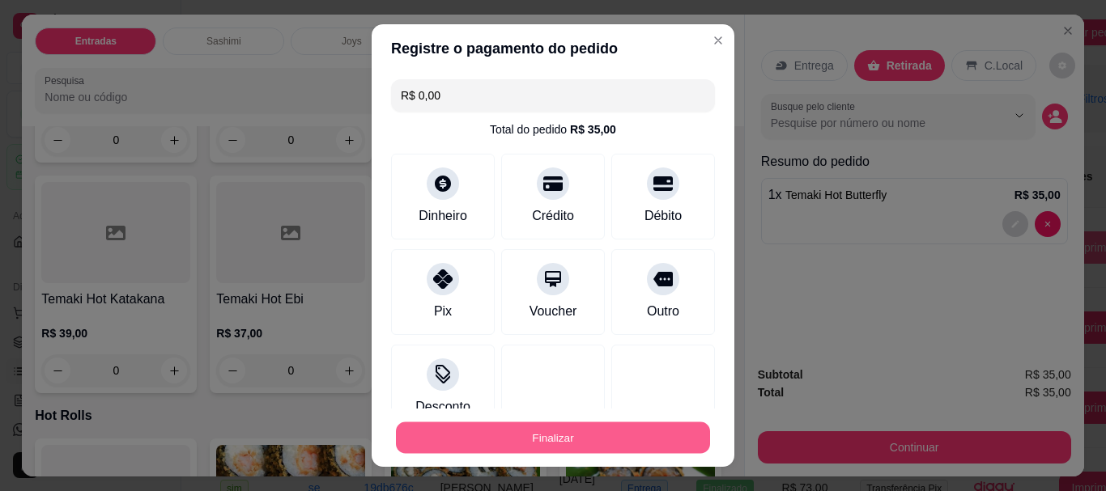
click at [523, 437] on button "Finalizar" at bounding box center [553, 438] width 314 height 32
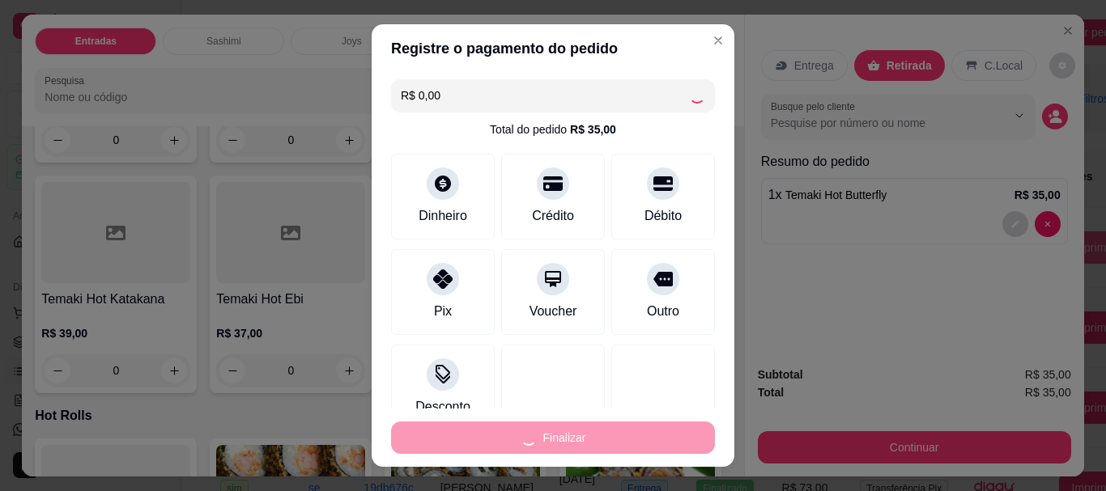
type input "0"
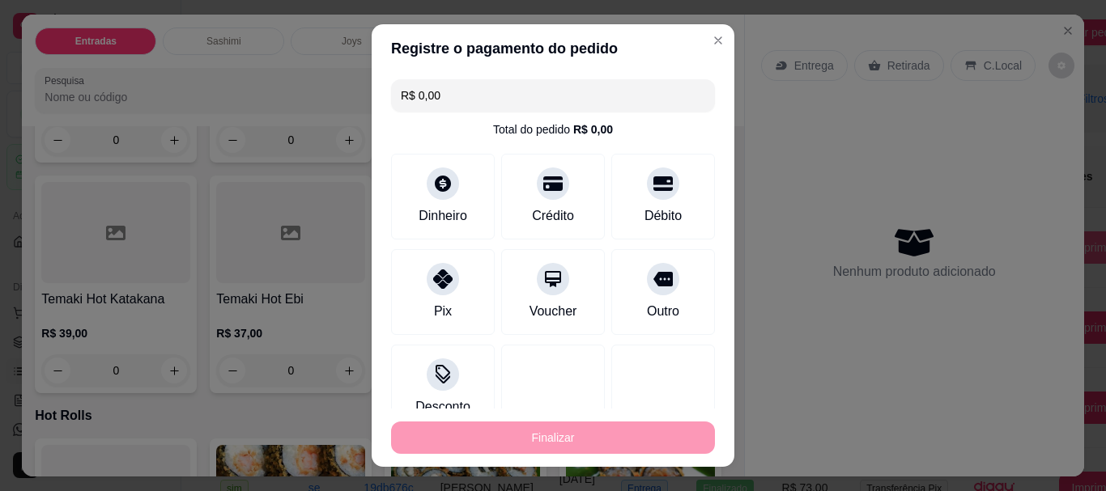
type input "-R$ 35,00"
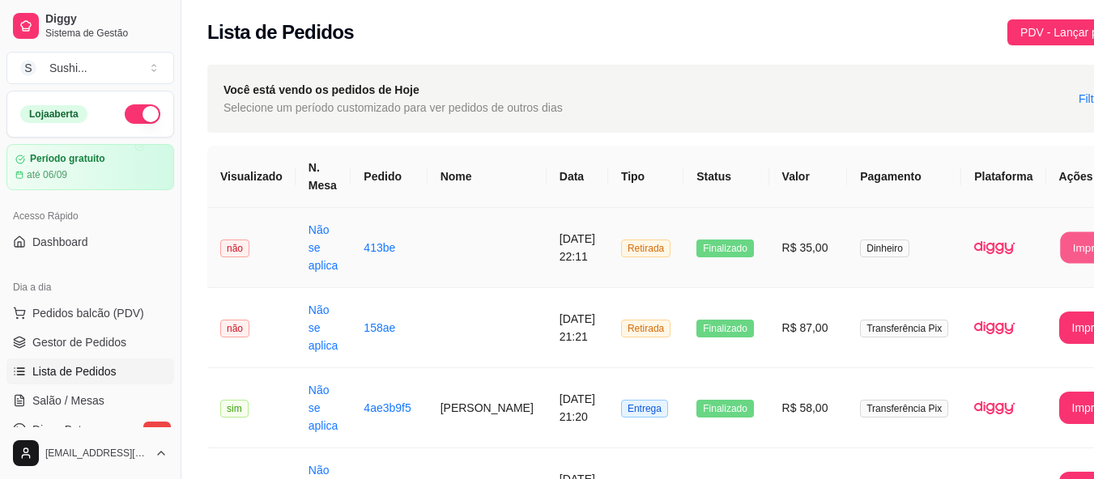
click at [1074, 245] on button "Imprimir" at bounding box center [1092, 248] width 65 height 32
click at [231, 326] on span "não" at bounding box center [234, 329] width 29 height 18
click at [81, 309] on span "Pedidos balcão (PDV)" at bounding box center [88, 313] width 112 height 16
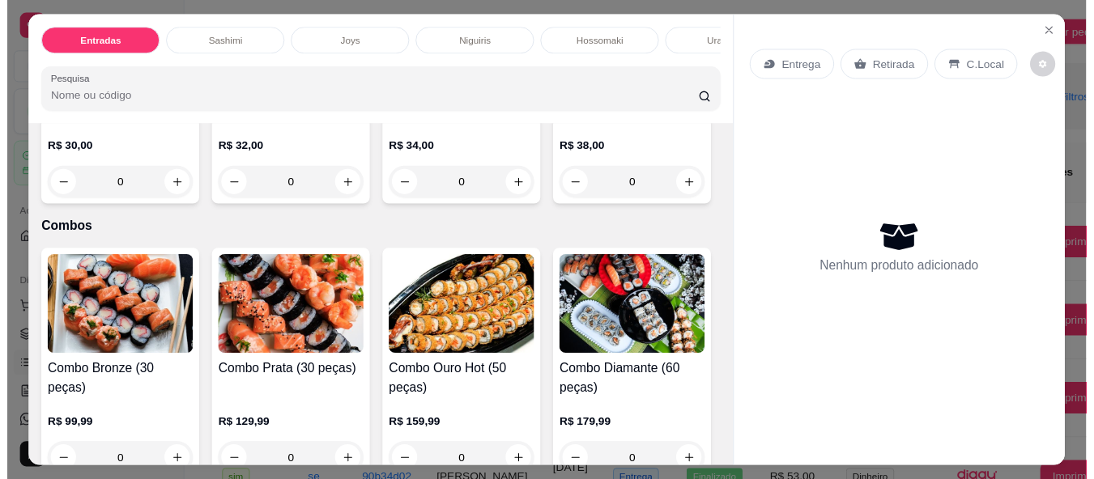
scroll to position [3967, 0]
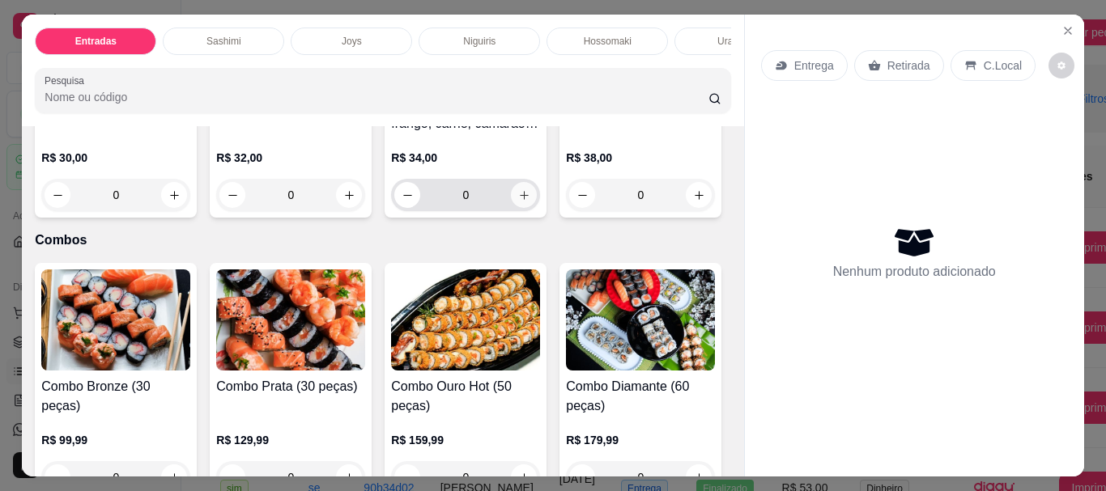
click at [521, 202] on icon "increase-product-quantity" at bounding box center [524, 195] width 12 height 12
type input "1"
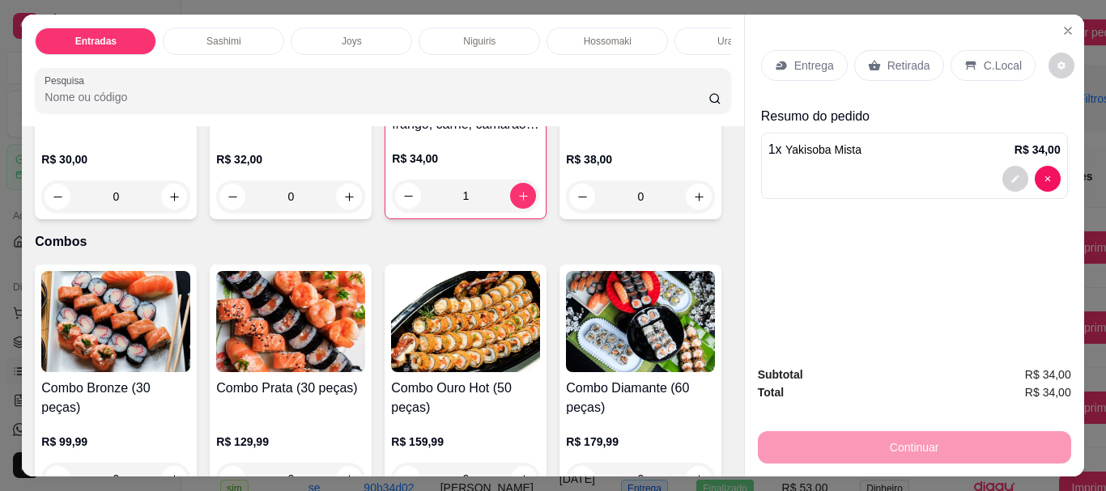
click at [879, 52] on div "Retirada" at bounding box center [899, 65] width 90 height 31
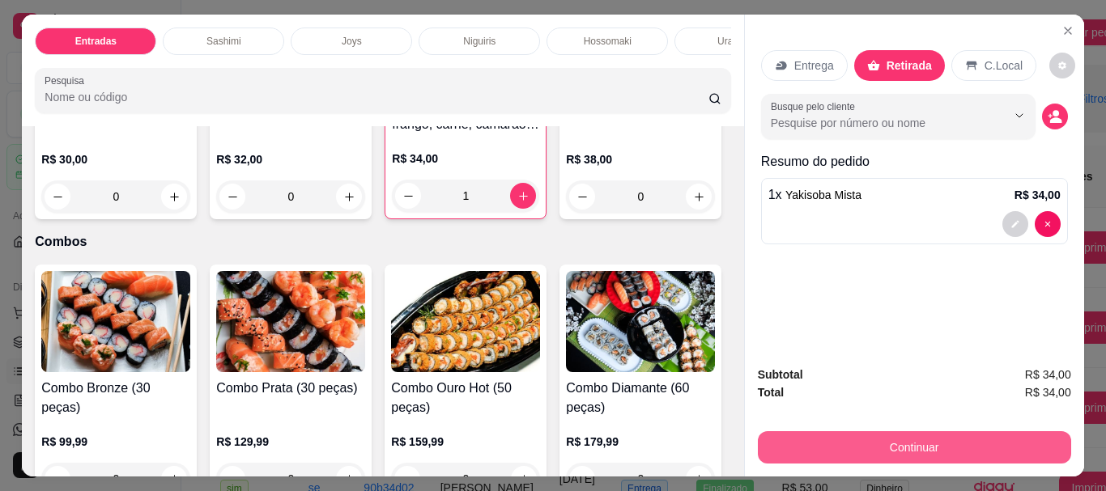
click at [870, 432] on button "Continuar" at bounding box center [914, 448] width 313 height 32
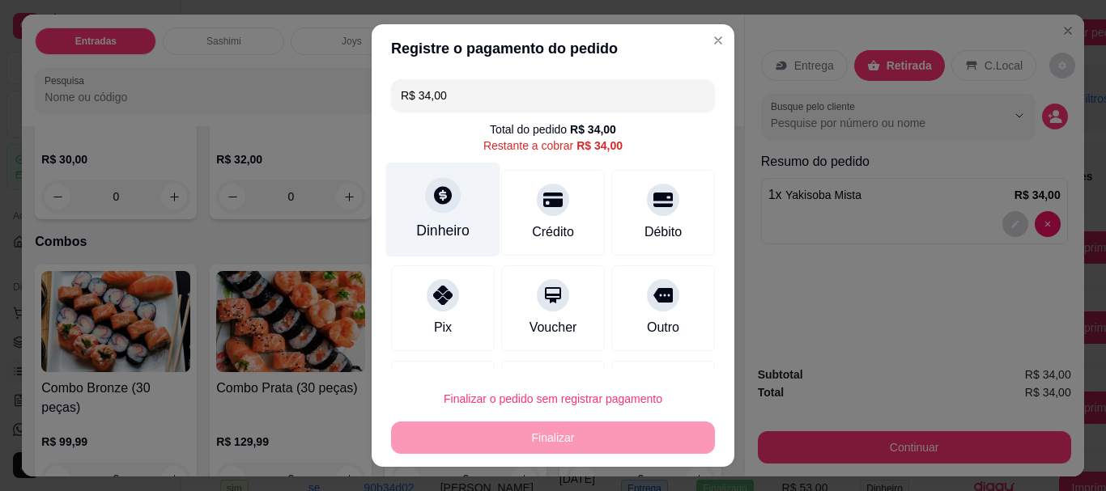
click at [411, 221] on div "Dinheiro" at bounding box center [443, 210] width 114 height 95
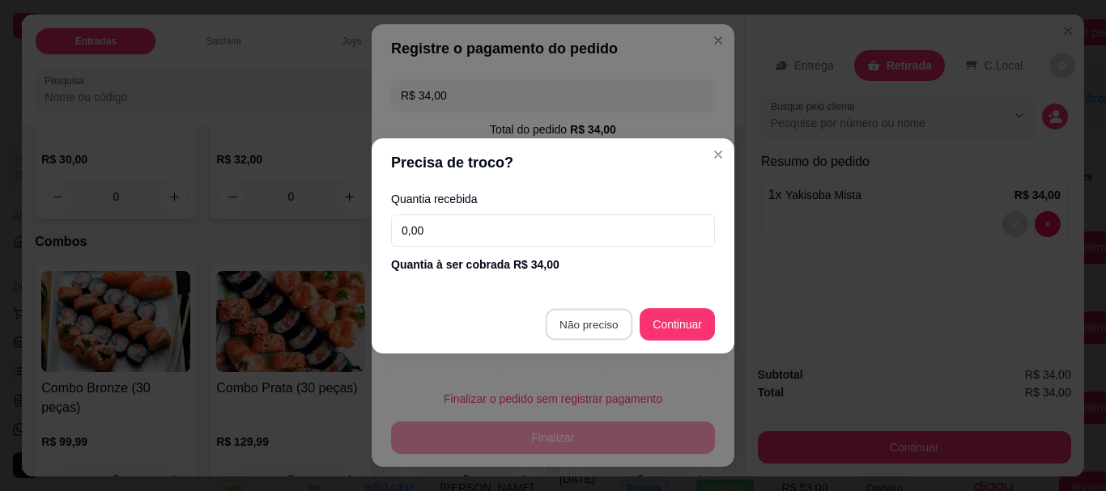
type input "R$ 0,00"
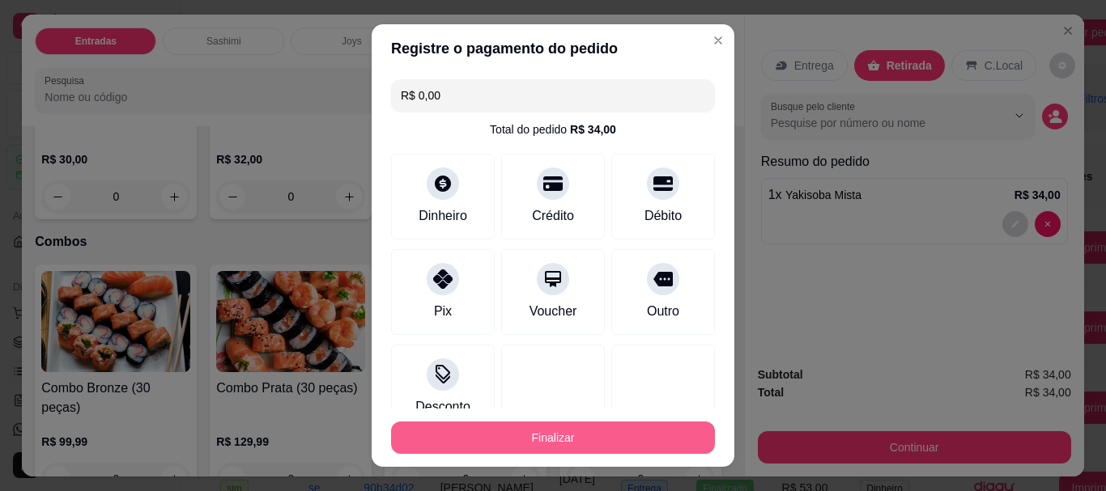
click at [597, 427] on button "Finalizar" at bounding box center [553, 438] width 324 height 32
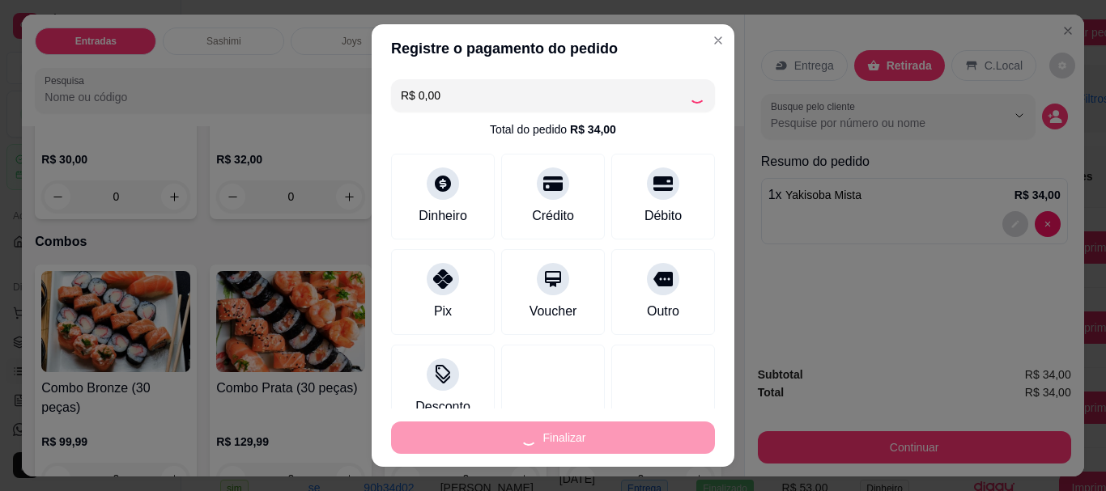
type input "0"
type input "-R$ 34,00"
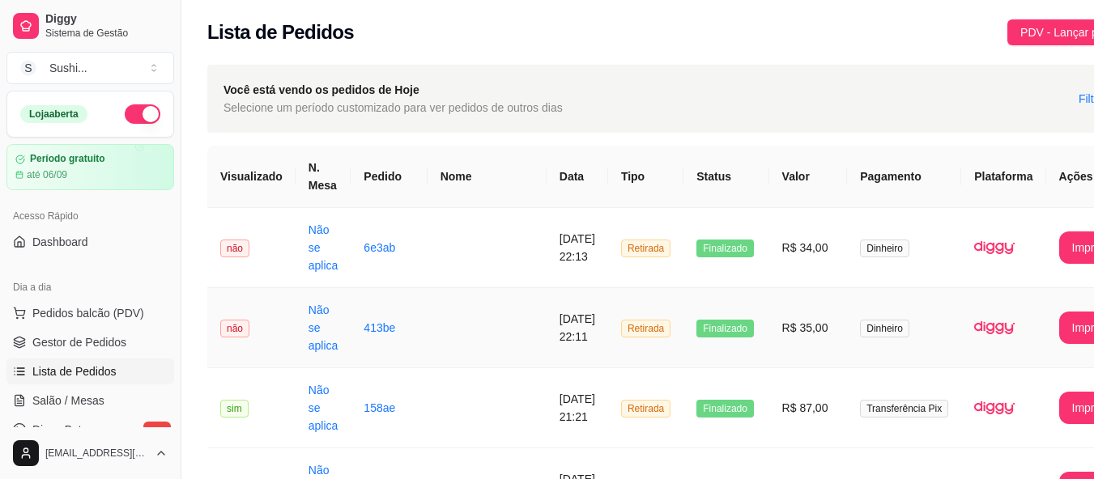
click at [221, 334] on span "não" at bounding box center [234, 329] width 29 height 18
click at [232, 244] on span "não" at bounding box center [234, 249] width 29 height 18
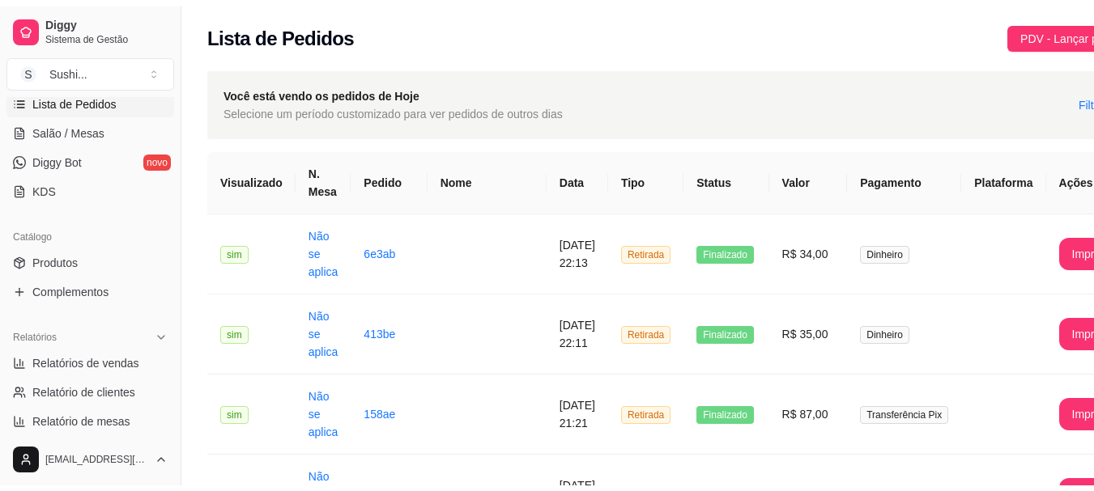
scroll to position [324, 0]
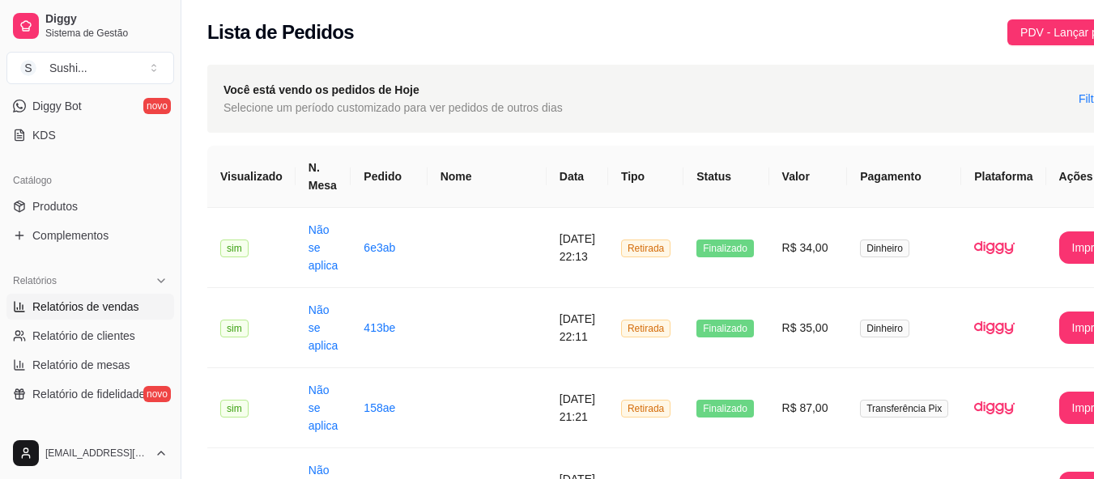
click at [74, 313] on span "Relatórios de vendas" at bounding box center [85, 307] width 107 height 16
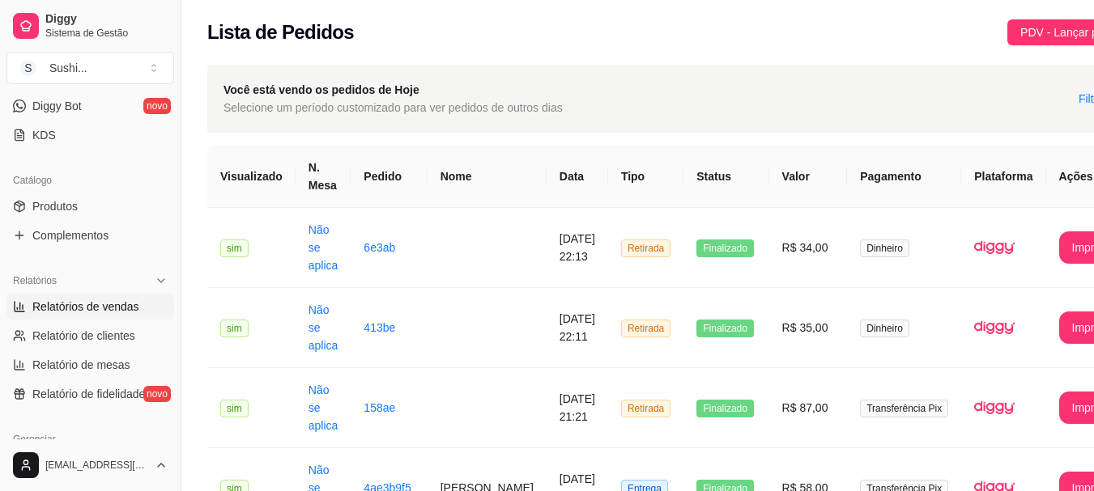
select select "ALL"
select select "0"
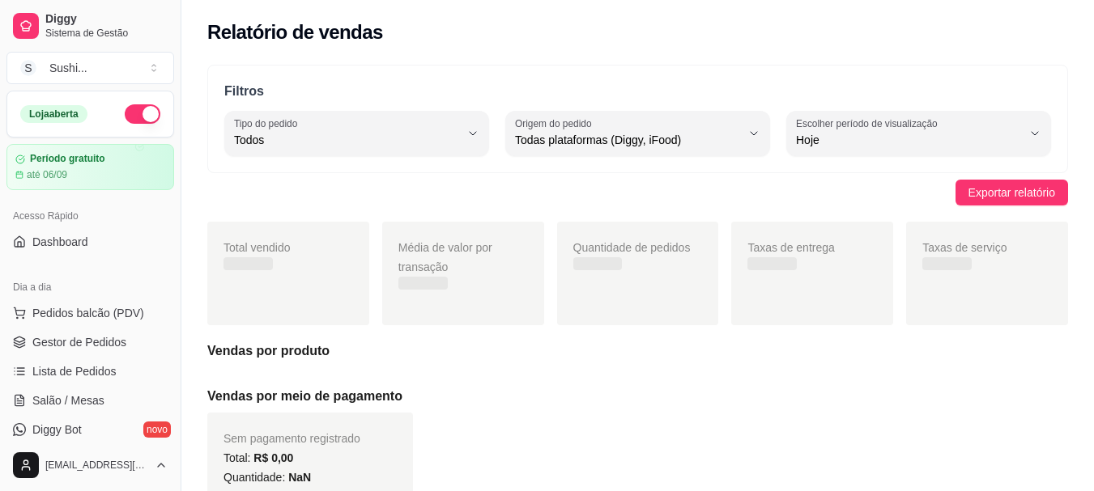
select select "ALL"
select select "0"
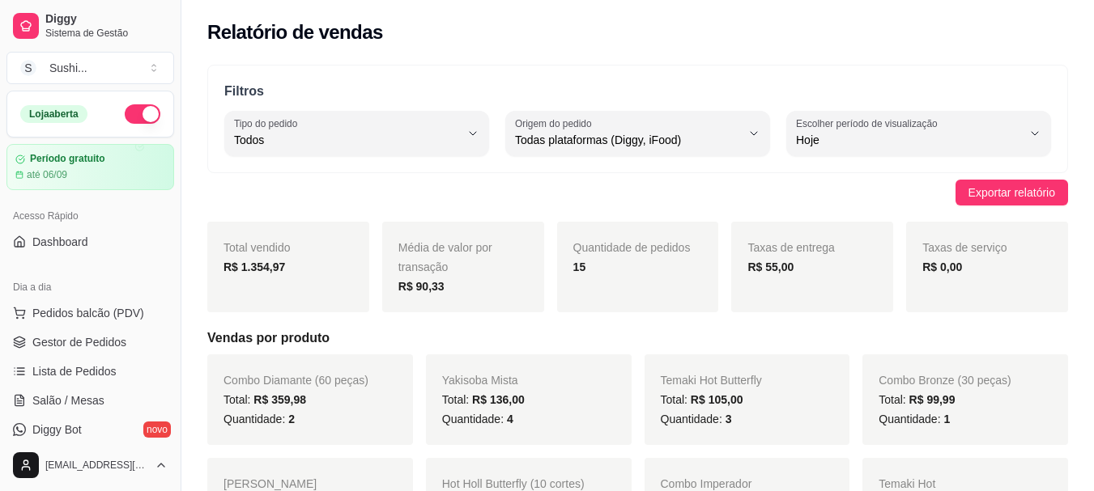
click at [126, 112] on button "button" at bounding box center [143, 113] width 36 height 19
click at [113, 383] on link "Lista de Pedidos" at bounding box center [90, 372] width 168 height 26
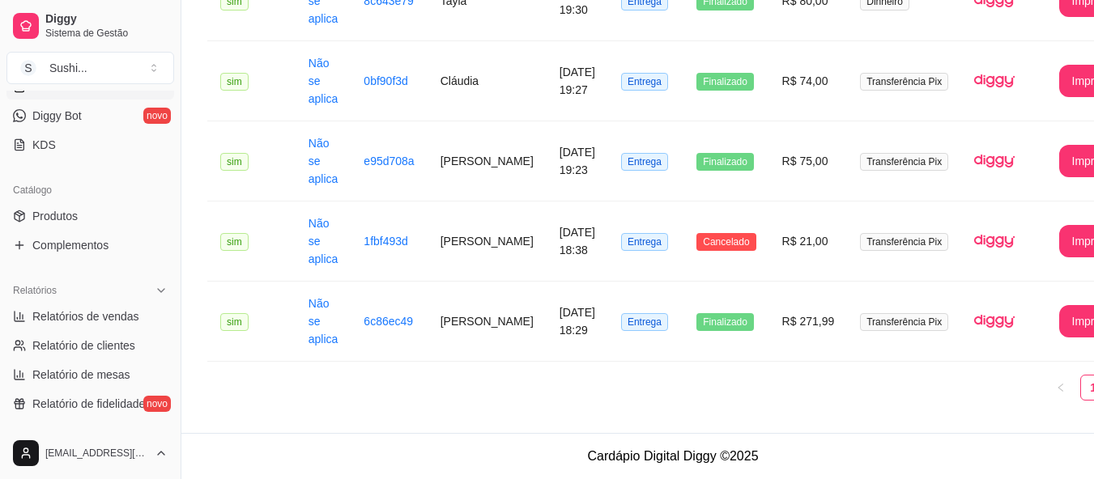
scroll to position [324, 0]
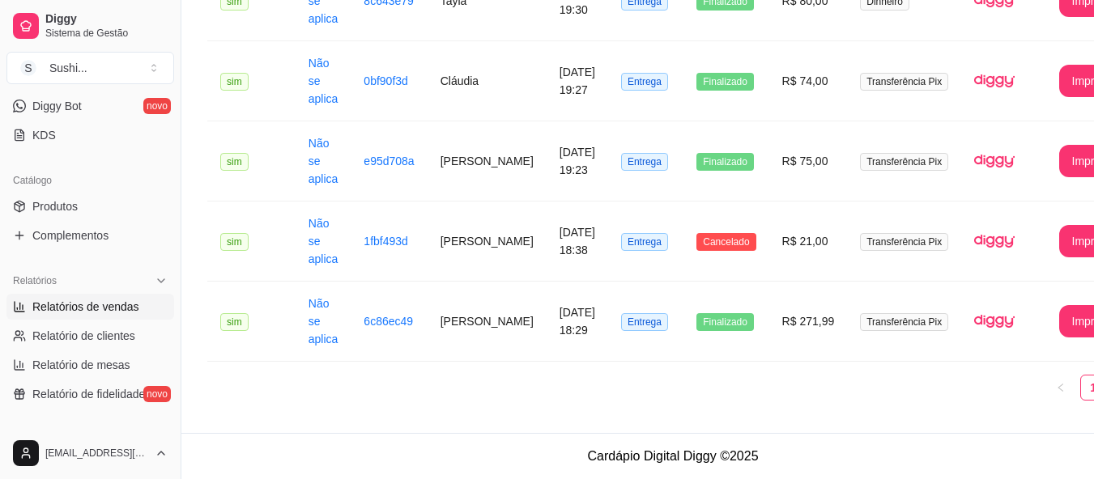
click at [108, 306] on span "Relatórios de vendas" at bounding box center [85, 307] width 107 height 16
select select "ALL"
select select "0"
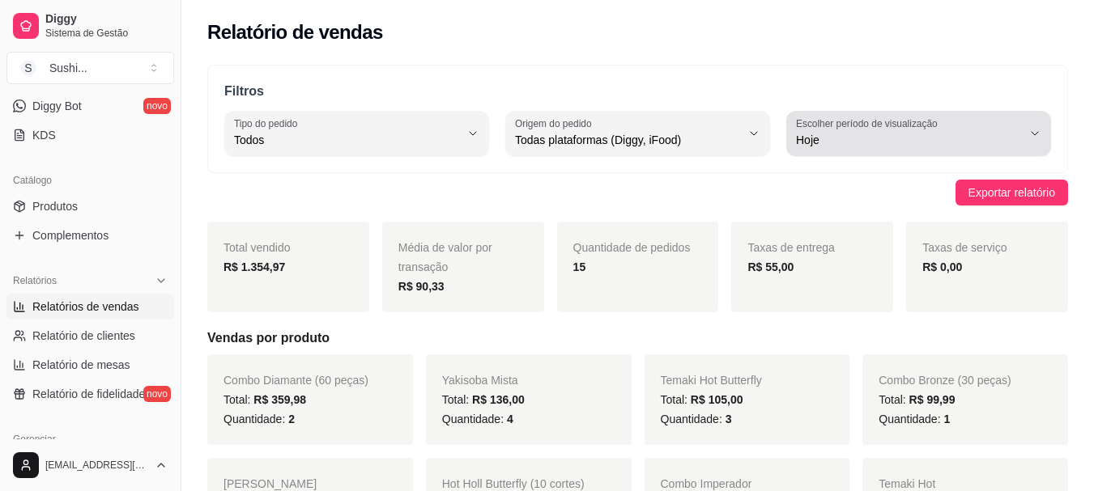
click at [1048, 132] on button "Escolher período de visualização Hoje" at bounding box center [918, 133] width 265 height 45
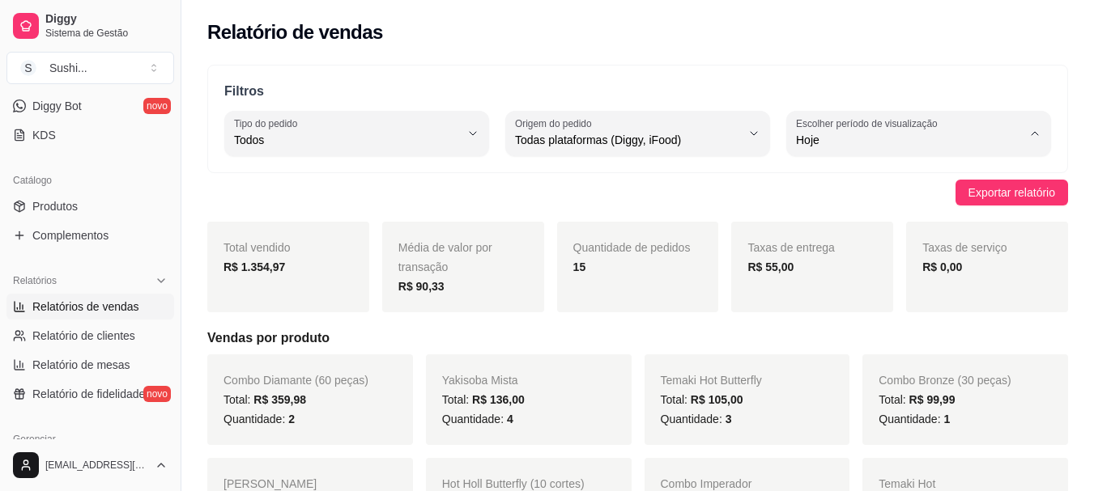
click at [888, 201] on span "Ontem" at bounding box center [911, 205] width 214 height 15
type input "1"
select select "1"
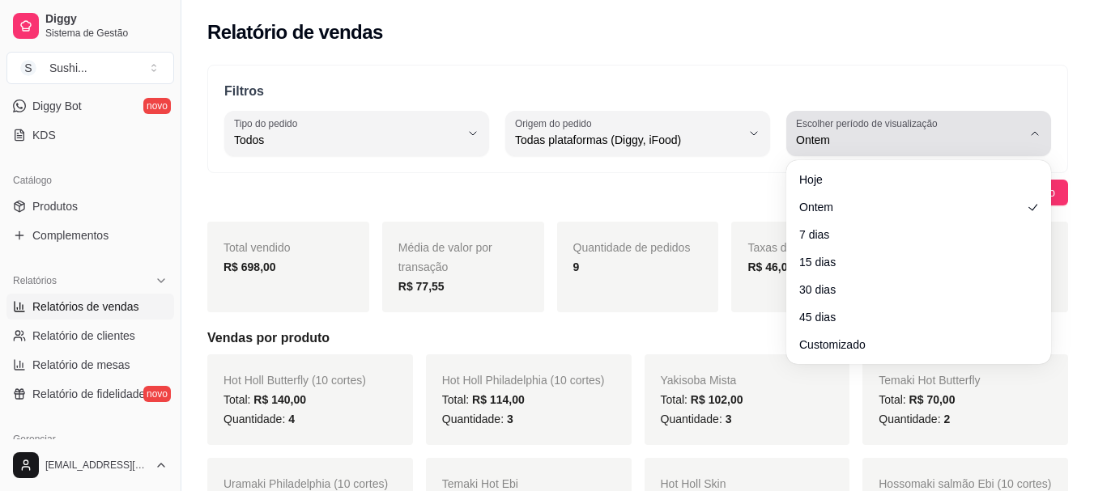
click at [1035, 133] on icon "button" at bounding box center [1034, 133] width 13 height 13
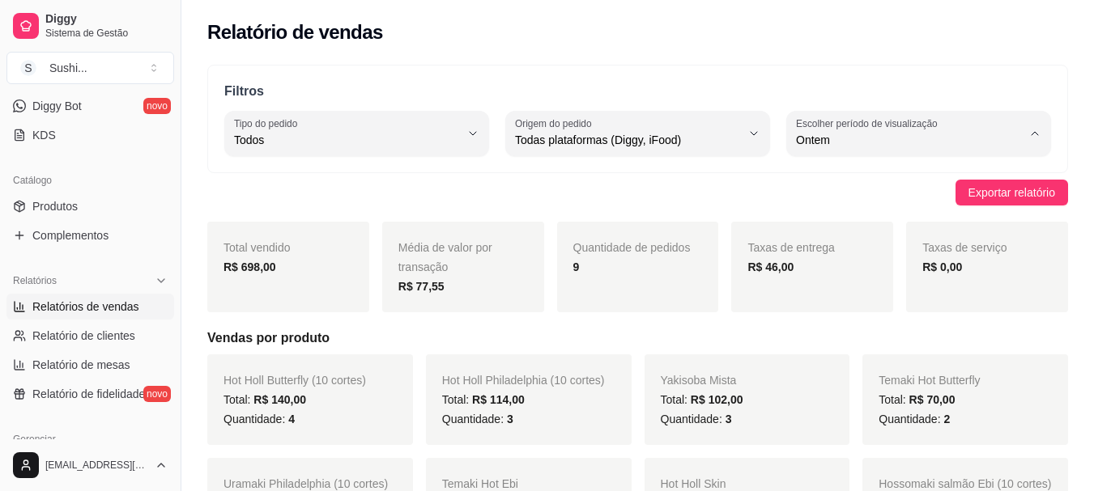
click at [952, 189] on li "Hoje" at bounding box center [919, 179] width 242 height 25
type input "0"
select select "0"
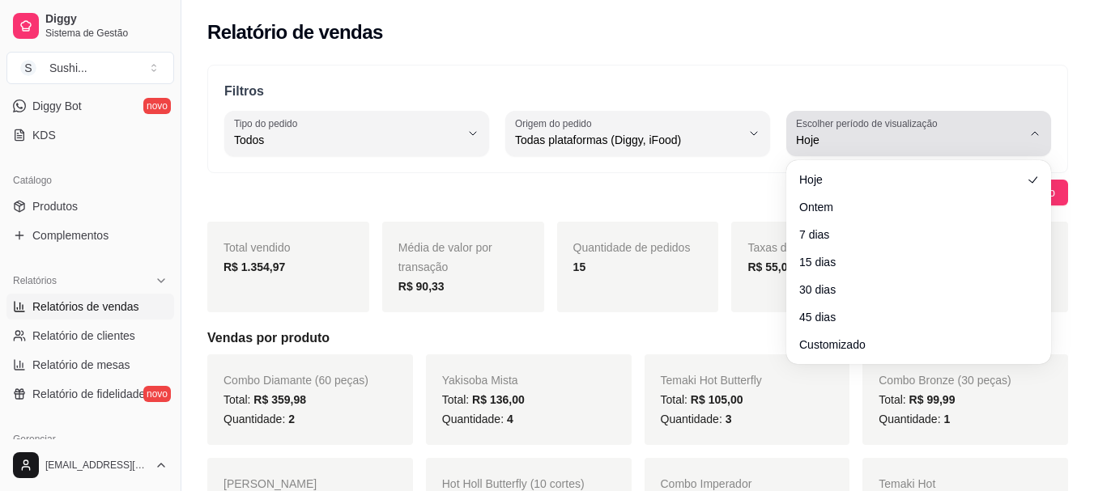
click at [1040, 136] on icon "button" at bounding box center [1034, 133] width 13 height 13
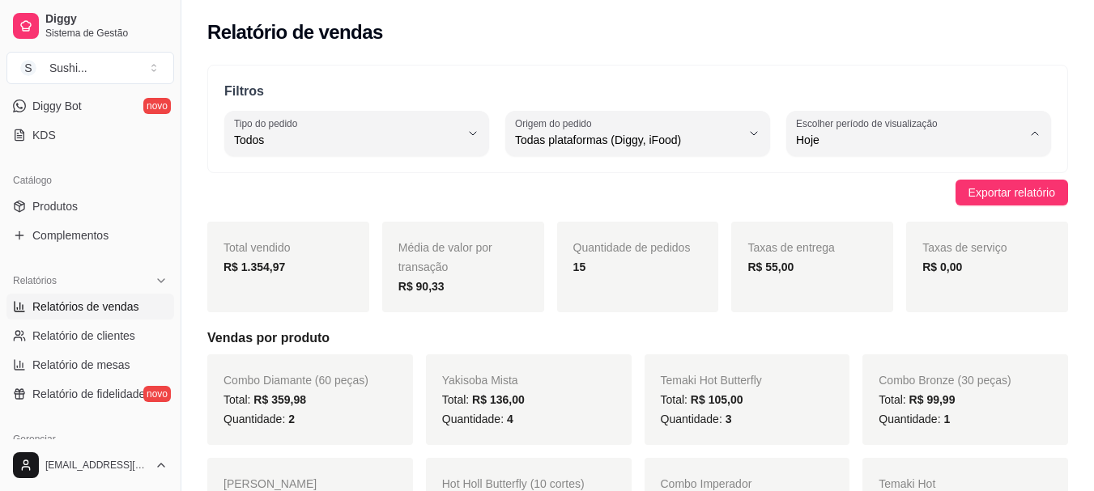
click at [833, 206] on span "Ontem" at bounding box center [911, 205] width 214 height 15
type input "1"
select select "1"
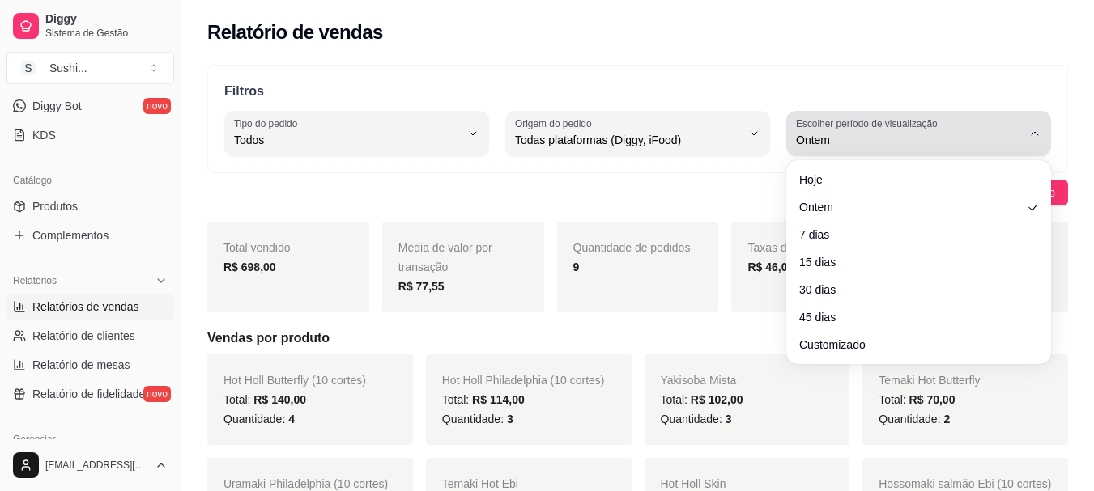
click at [1035, 134] on icon "button" at bounding box center [1034, 133] width 13 height 13
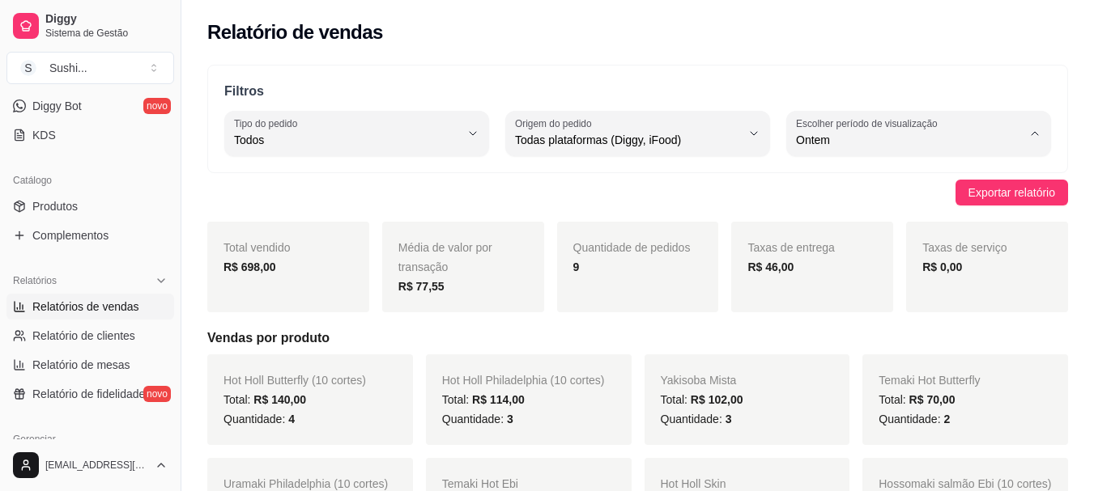
click at [846, 238] on span "7 dias" at bounding box center [911, 231] width 214 height 15
type input "7"
select select "7"
